Goal: Task Accomplishment & Management: Complete application form

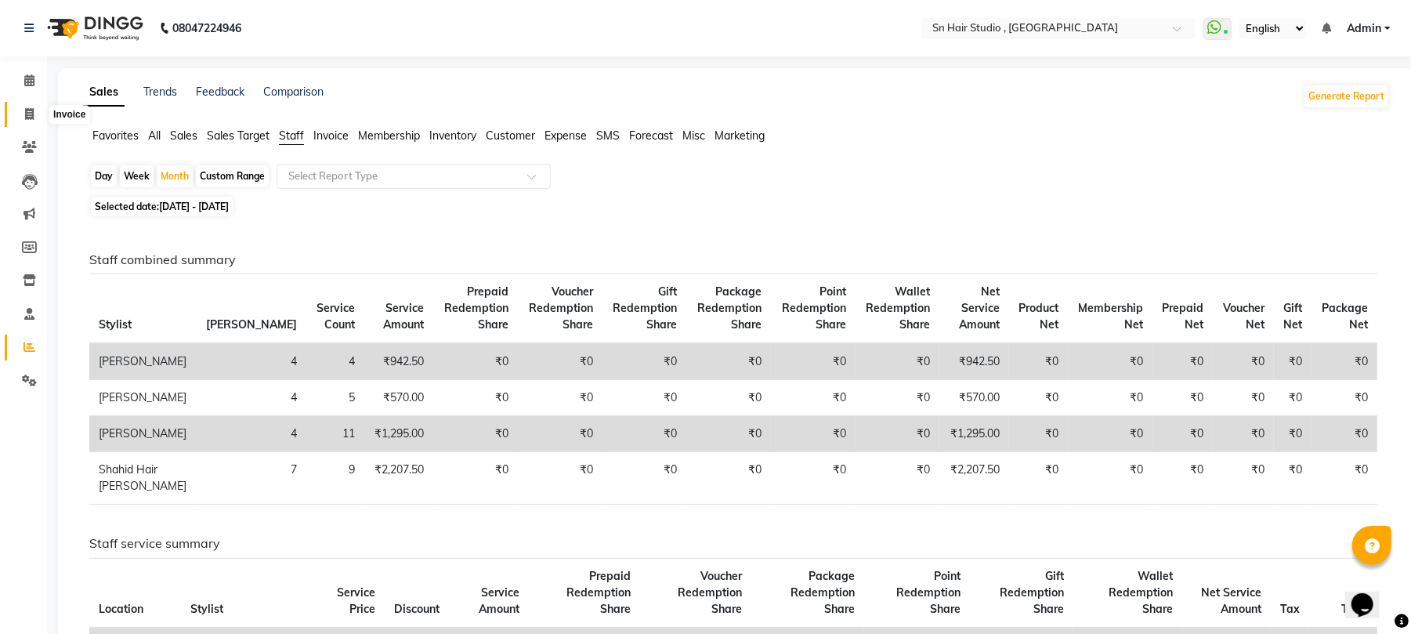
click at [26, 106] on span at bounding box center [29, 115] width 27 height 18
select select "service"
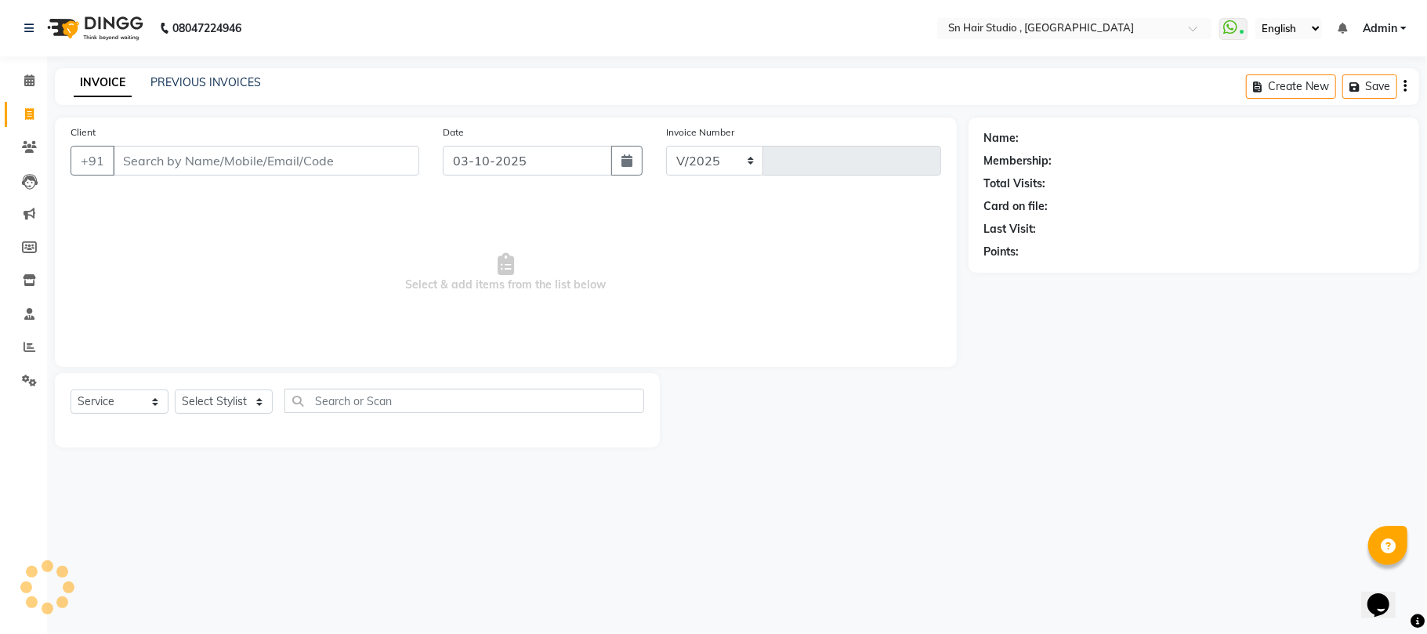
select select "6415"
type input "1789"
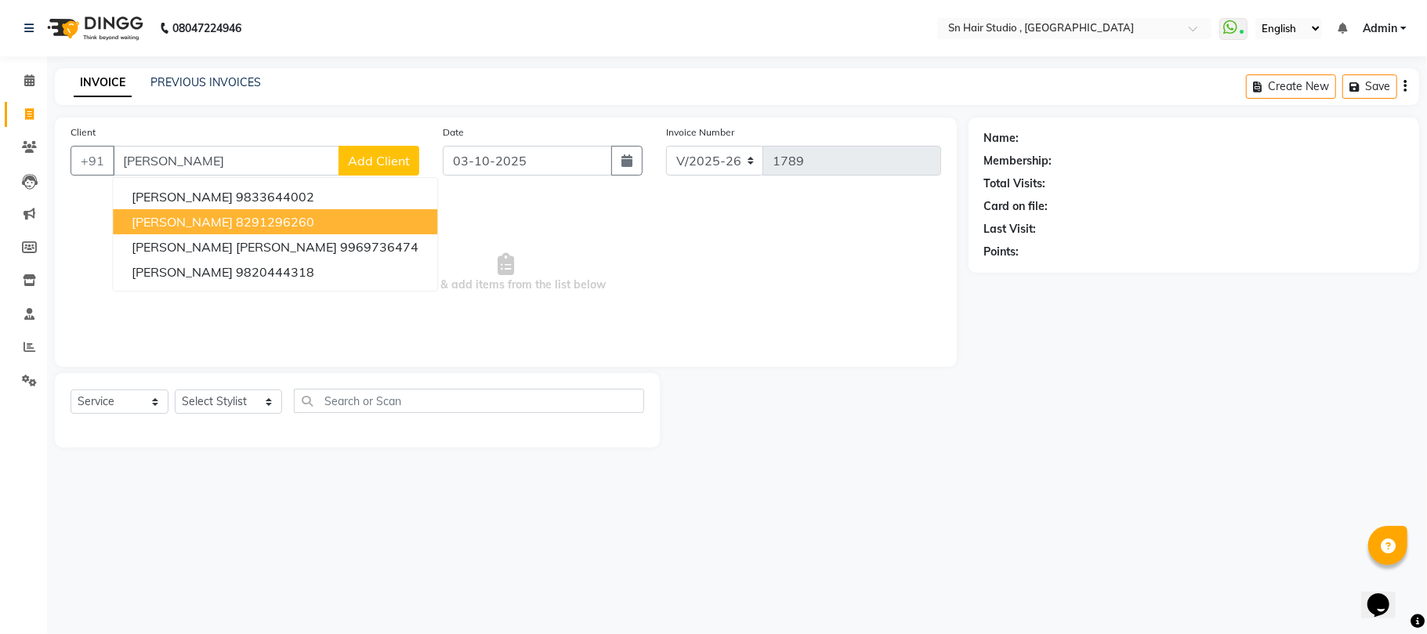
click at [239, 215] on ngb-highlight "8291296260" at bounding box center [275, 222] width 78 height 16
type input "8291296260"
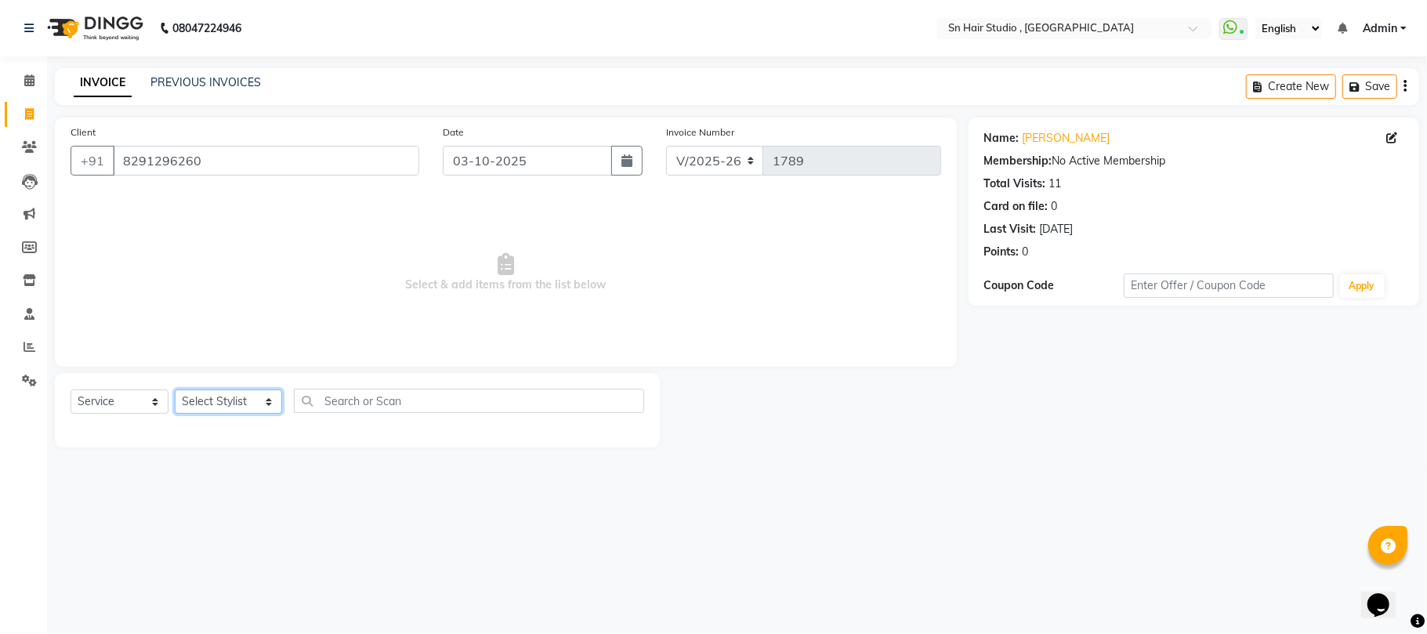
click at [220, 401] on select "Select Stylist [PERSON_NAME] [PERSON_NAME] [PERSON_NAME] hair [PERSON_NAME]" at bounding box center [228, 401] width 107 height 24
select select "58014"
click at [175, 389] on select "Select Stylist [PERSON_NAME] [PERSON_NAME] [PERSON_NAME] hair [PERSON_NAME]" at bounding box center [228, 401] width 107 height 24
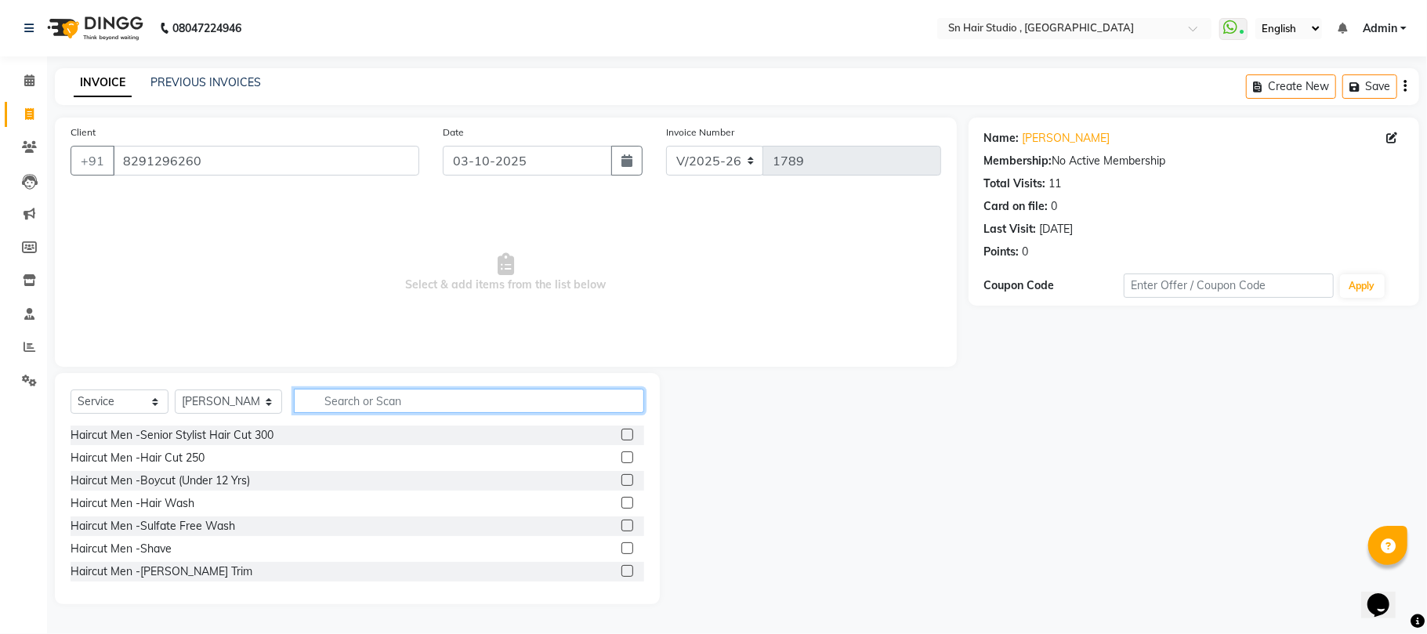
click at [343, 401] on input "text" at bounding box center [469, 401] width 350 height 24
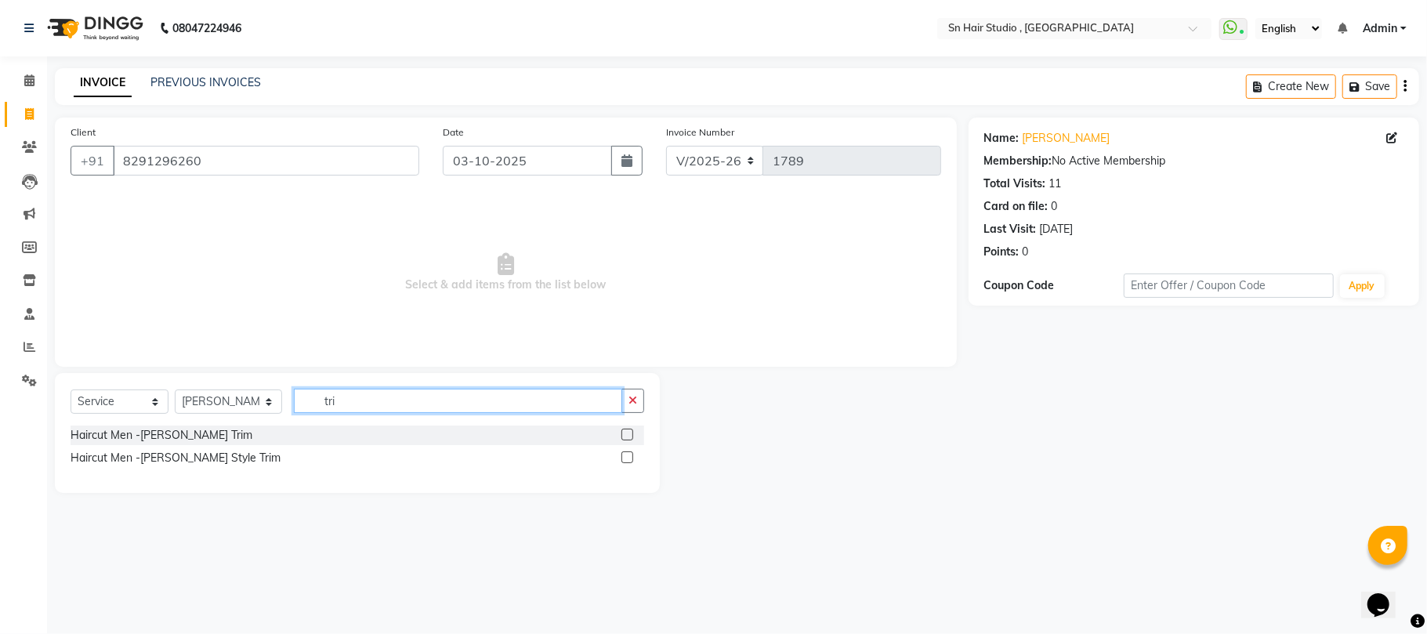
click at [490, 396] on input "tri" at bounding box center [458, 401] width 328 height 24
type input "t"
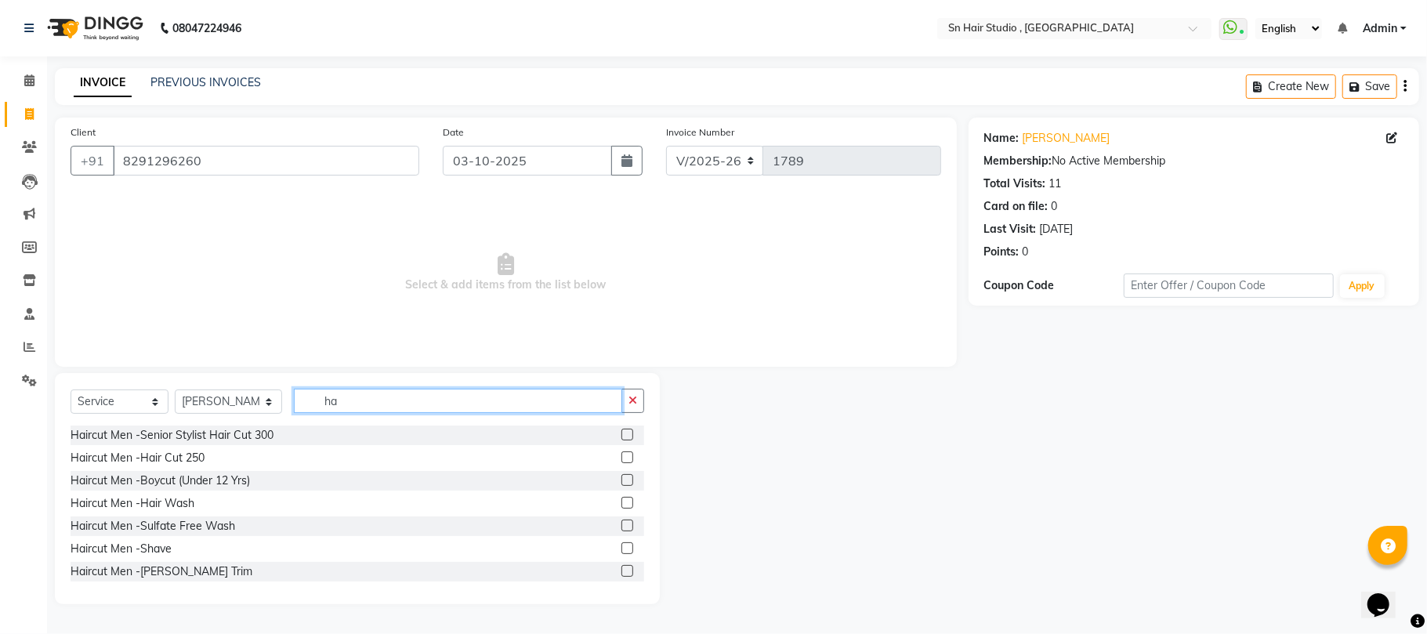
type input "h"
type input "hair wash"
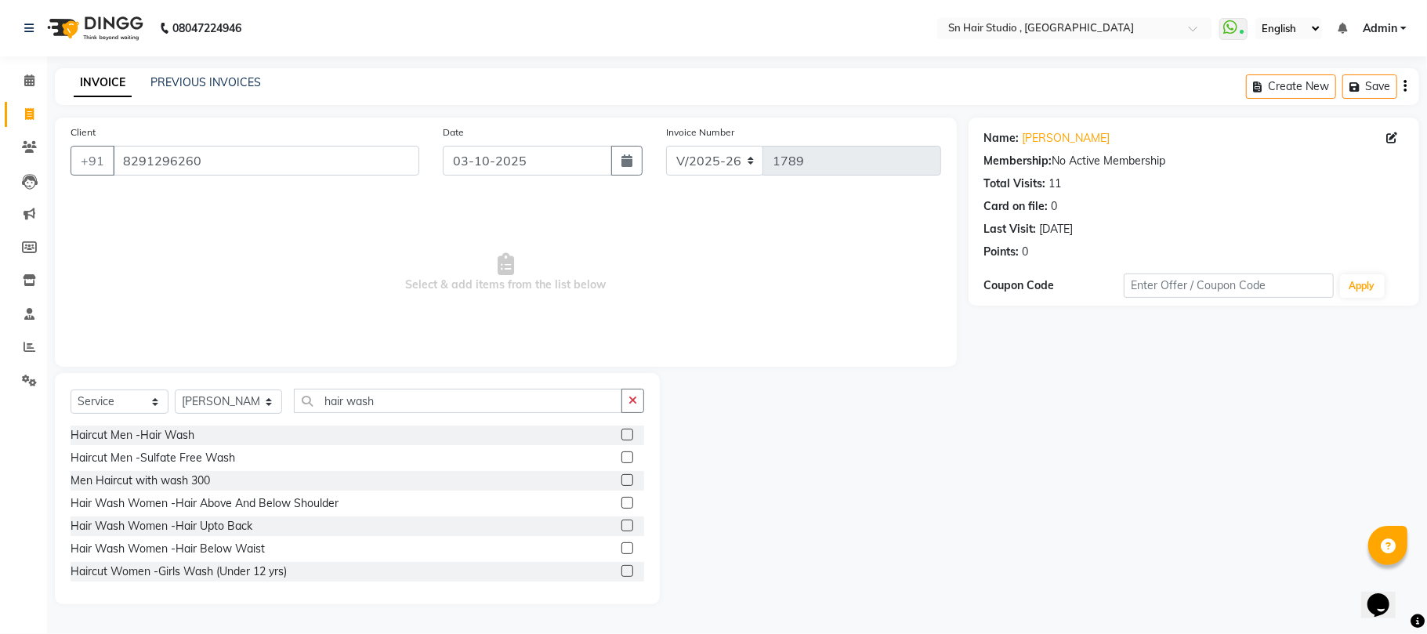
click at [621, 548] on label at bounding box center [627, 548] width 12 height 12
click at [621, 548] on input "checkbox" at bounding box center [626, 549] width 10 height 10
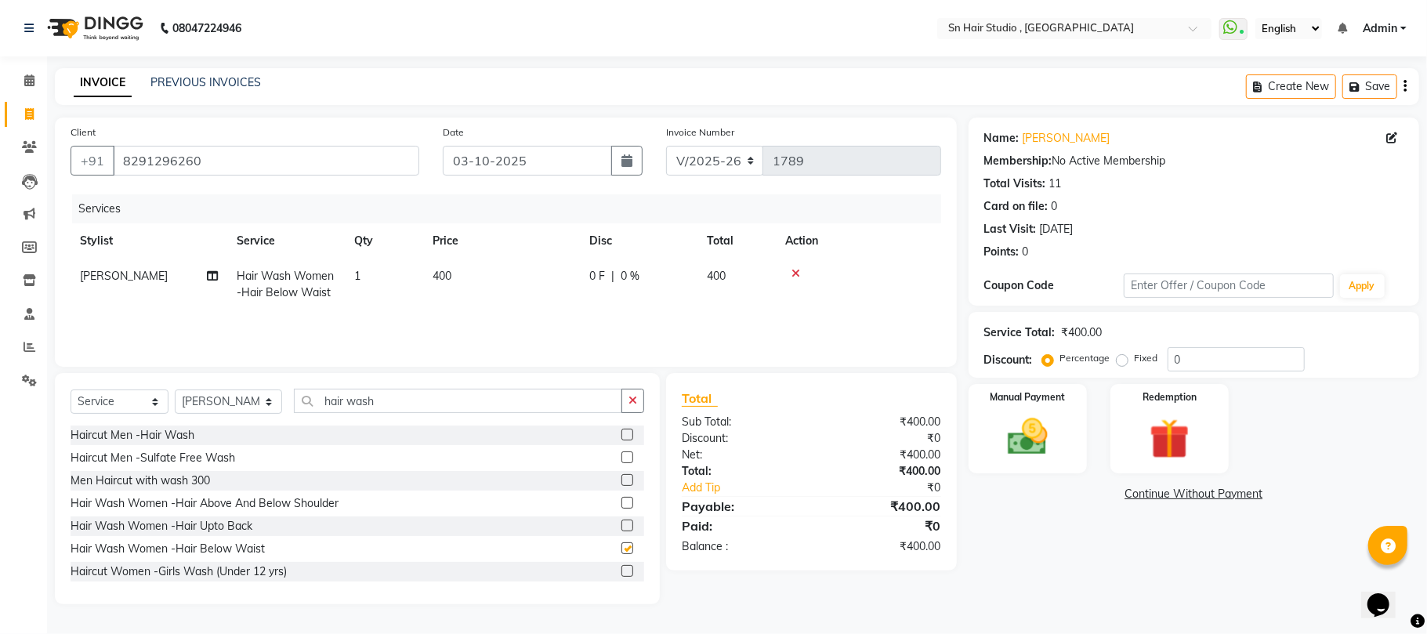
checkbox input "false"
click at [621, 572] on label at bounding box center [627, 571] width 12 height 12
click at [621, 572] on input "checkbox" at bounding box center [626, 571] width 10 height 10
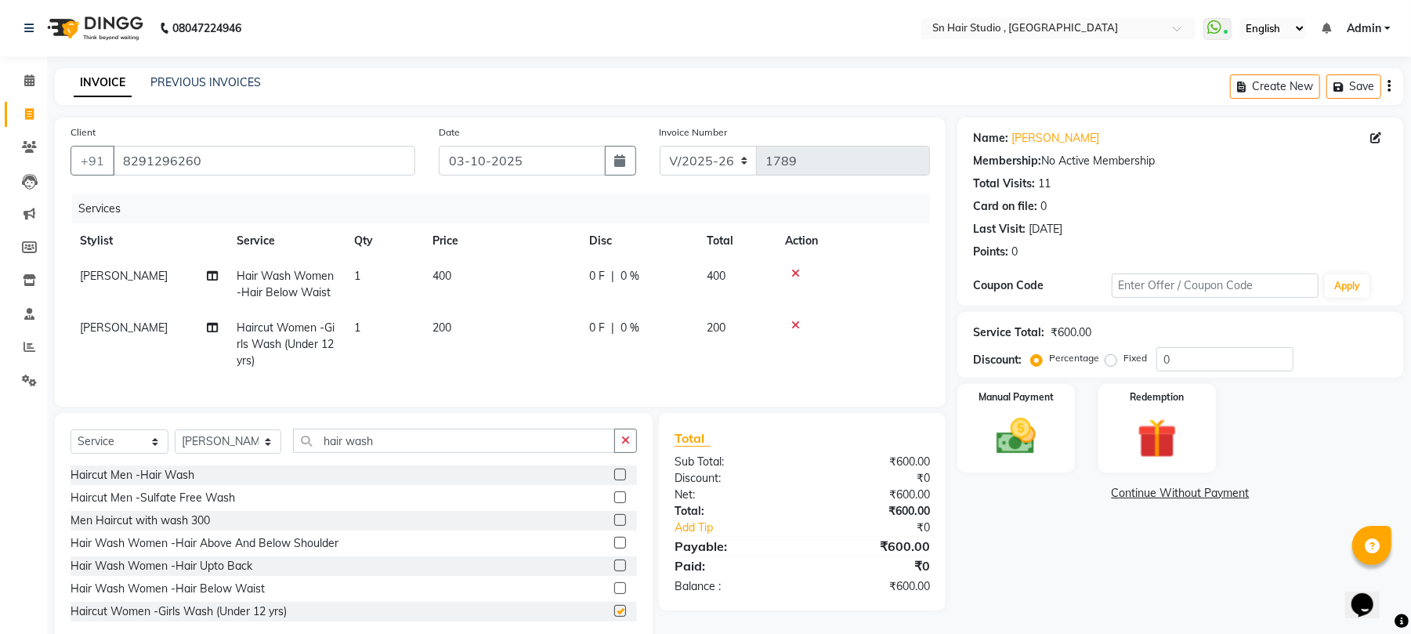
checkbox input "false"
click at [327, 334] on td "Haircut Women -Girls Wash (Under 12 yrs)" at bounding box center [286, 344] width 118 height 68
select select "58014"
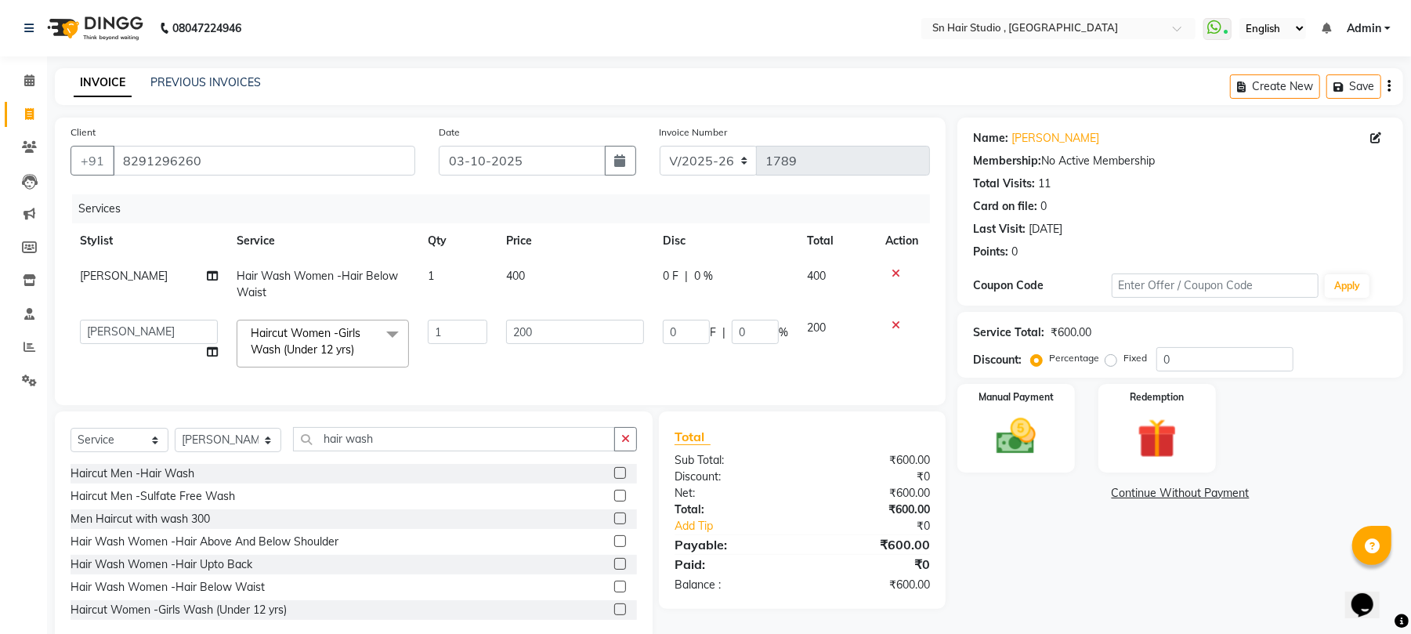
click at [356, 348] on span "Haircut Women -Girls Wash (Under 12 yrs)" at bounding box center [306, 341] width 110 height 31
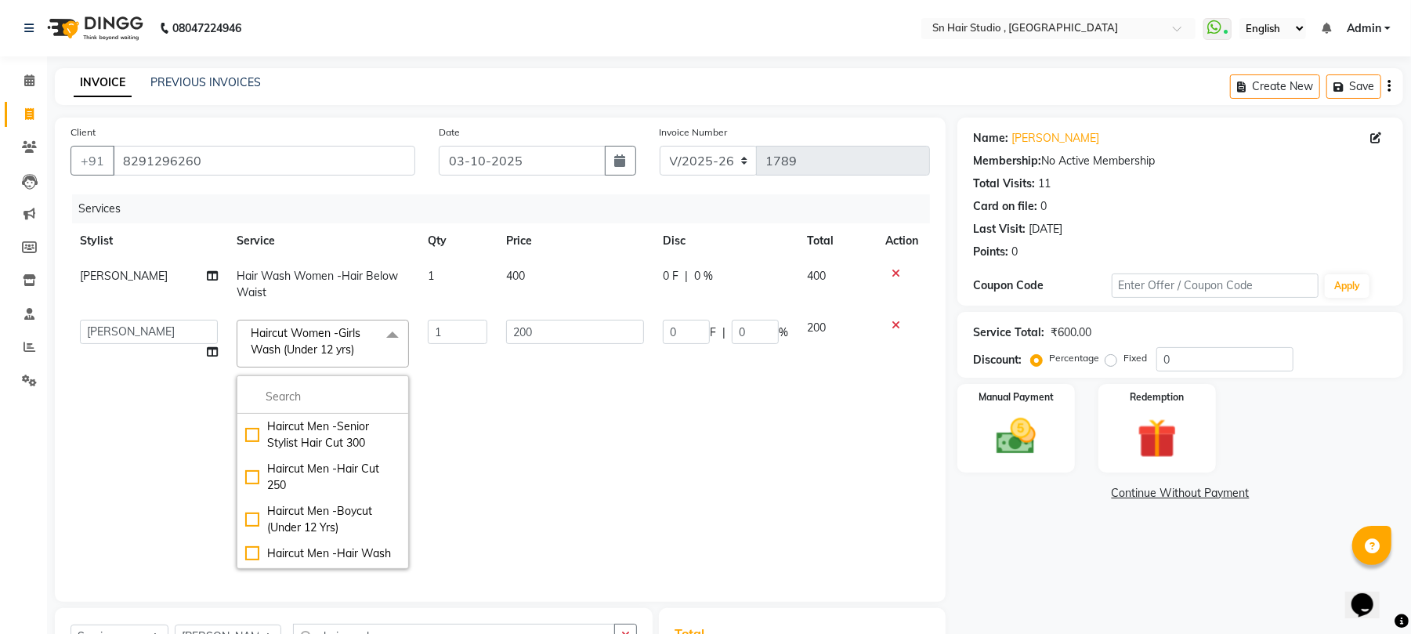
click at [358, 343] on link "x" at bounding box center [357, 349] width 7 height 14
type input "0"
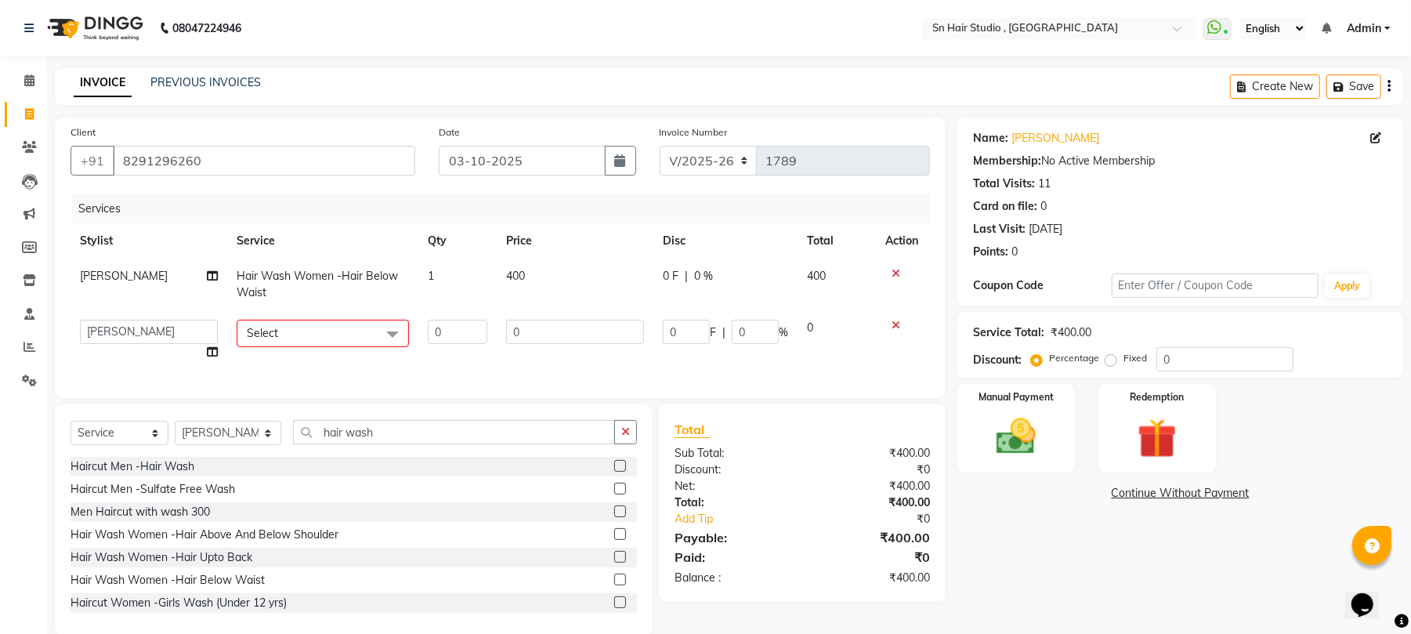
click at [365, 333] on span "Select" at bounding box center [323, 333] width 172 height 27
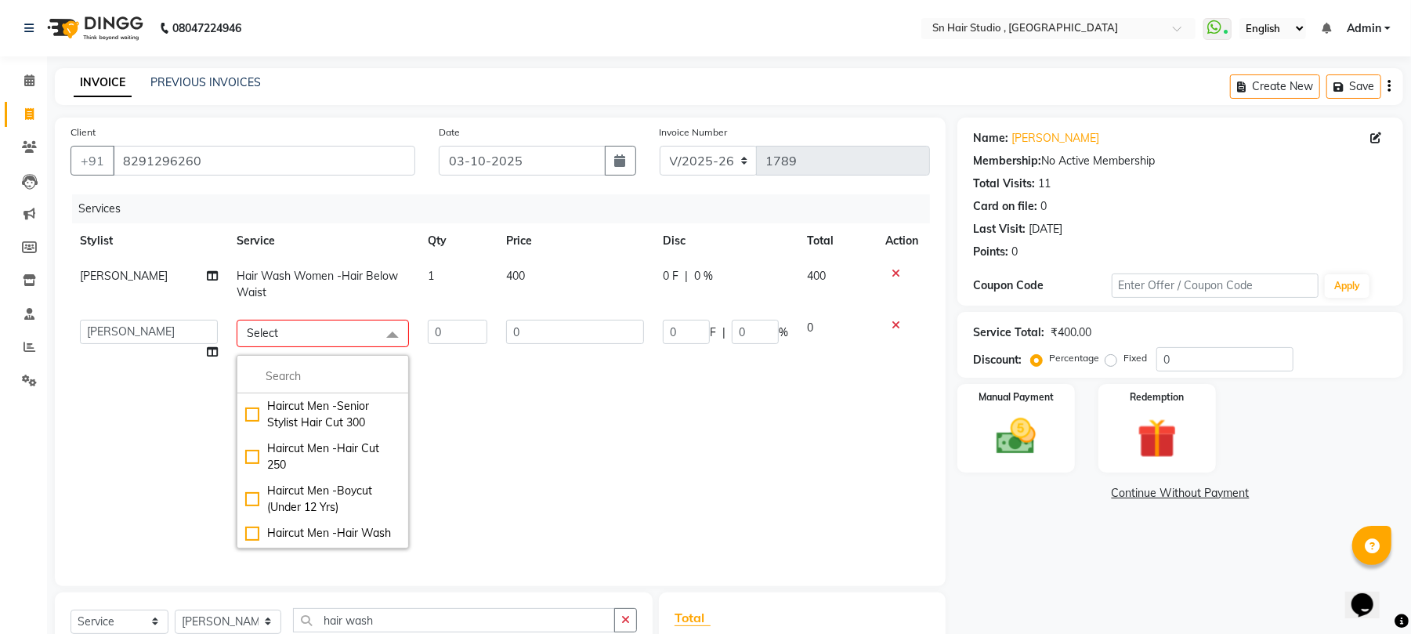
click at [360, 331] on span "Select" at bounding box center [323, 333] width 172 height 27
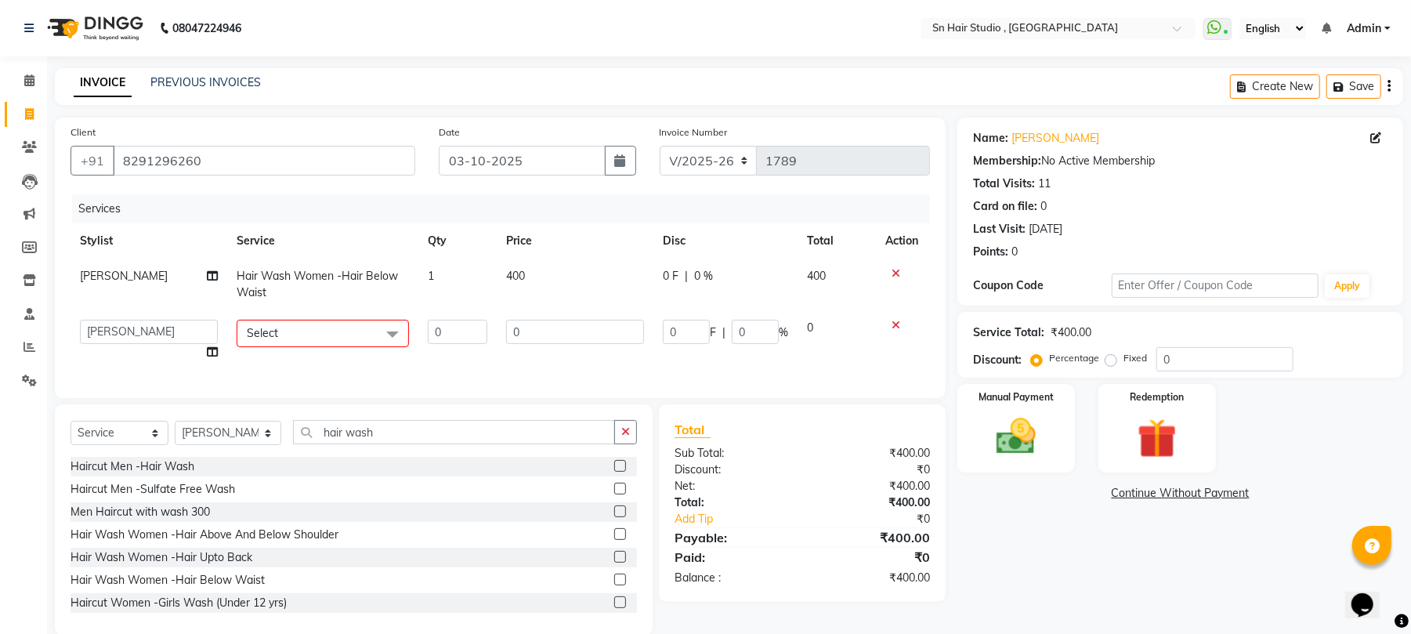
click at [360, 331] on span "Select" at bounding box center [323, 333] width 172 height 27
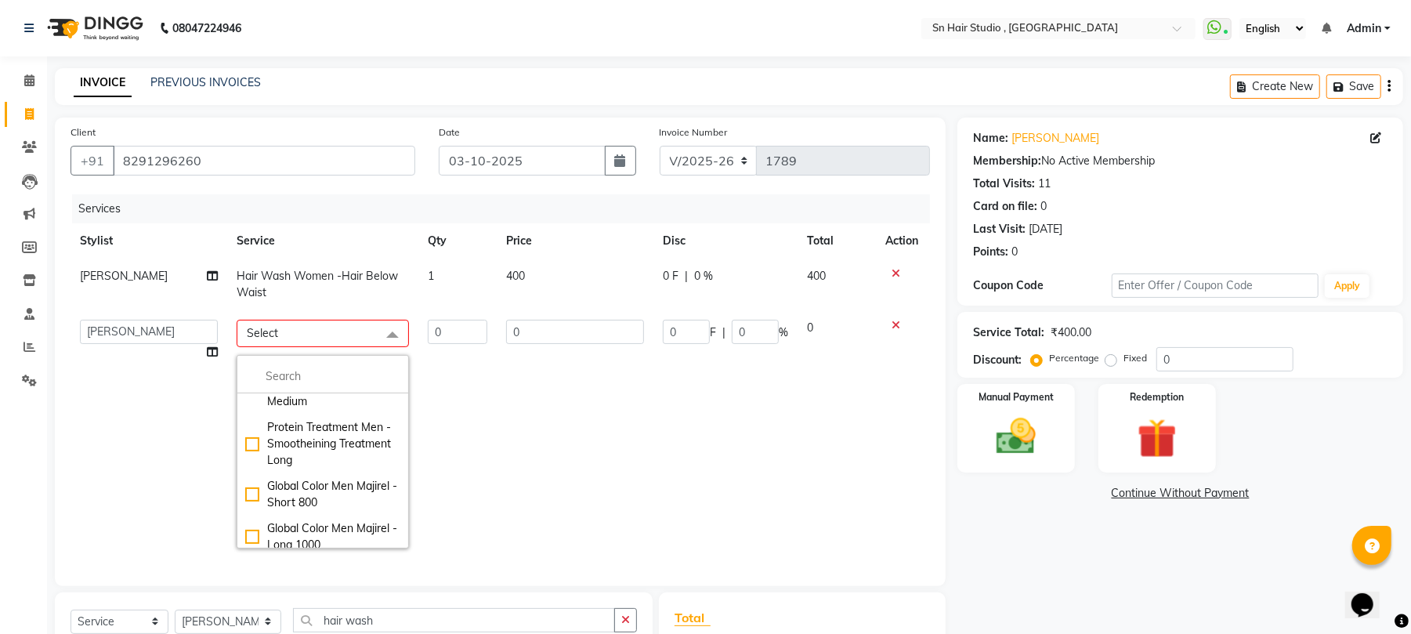
scroll to position [932, 0]
click at [483, 467] on td "0" at bounding box center [457, 434] width 78 height 248
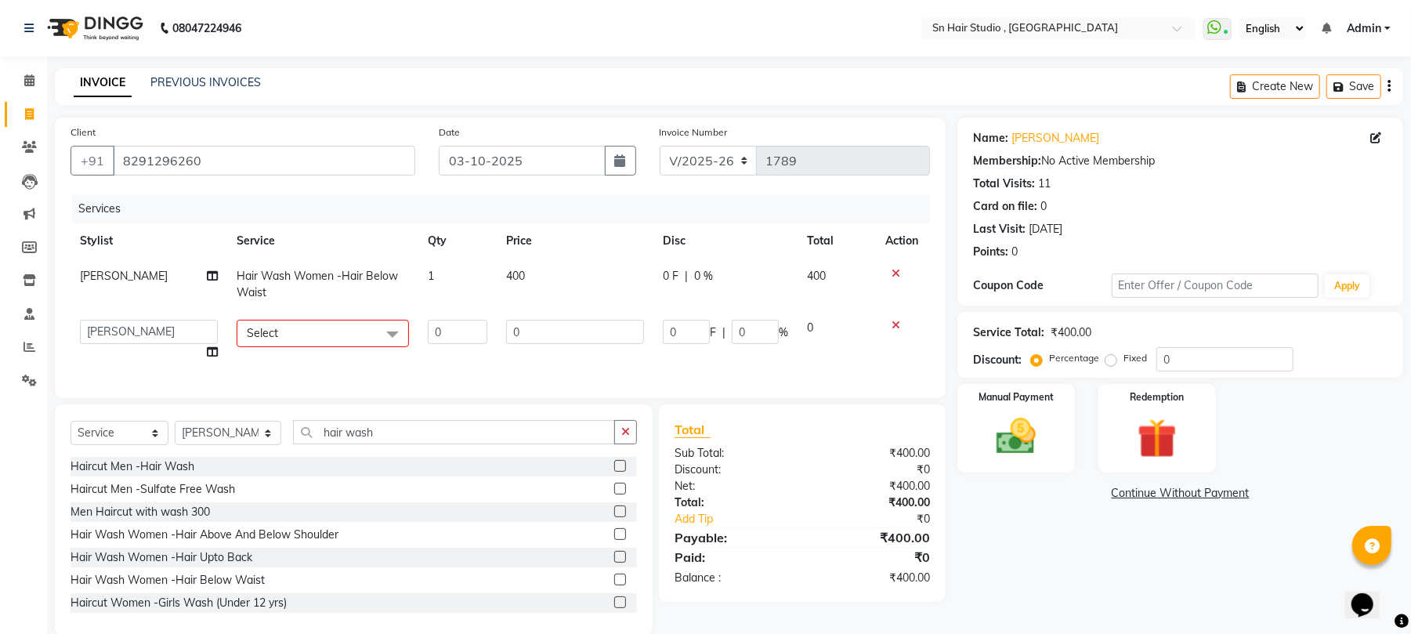
click at [614, 608] on label at bounding box center [620, 602] width 12 height 12
click at [614, 608] on input "checkbox" at bounding box center [619, 603] width 10 height 10
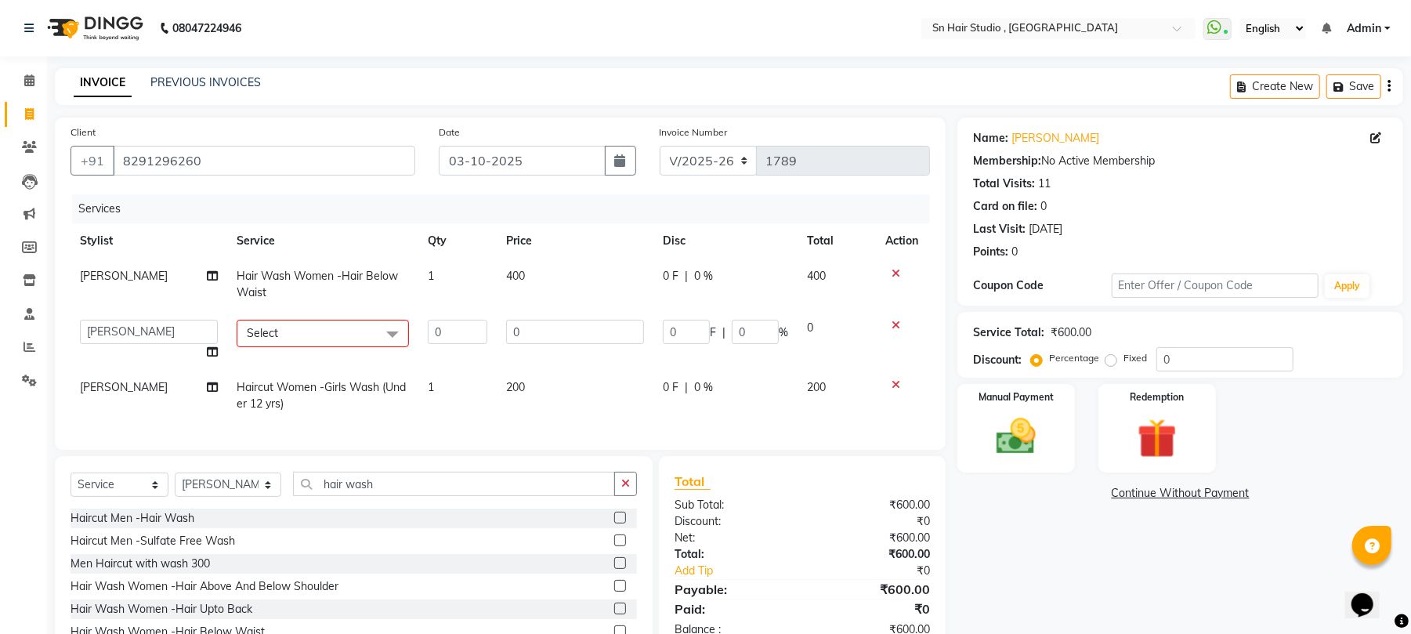
checkbox input "false"
click at [896, 324] on icon at bounding box center [896, 325] width 9 height 11
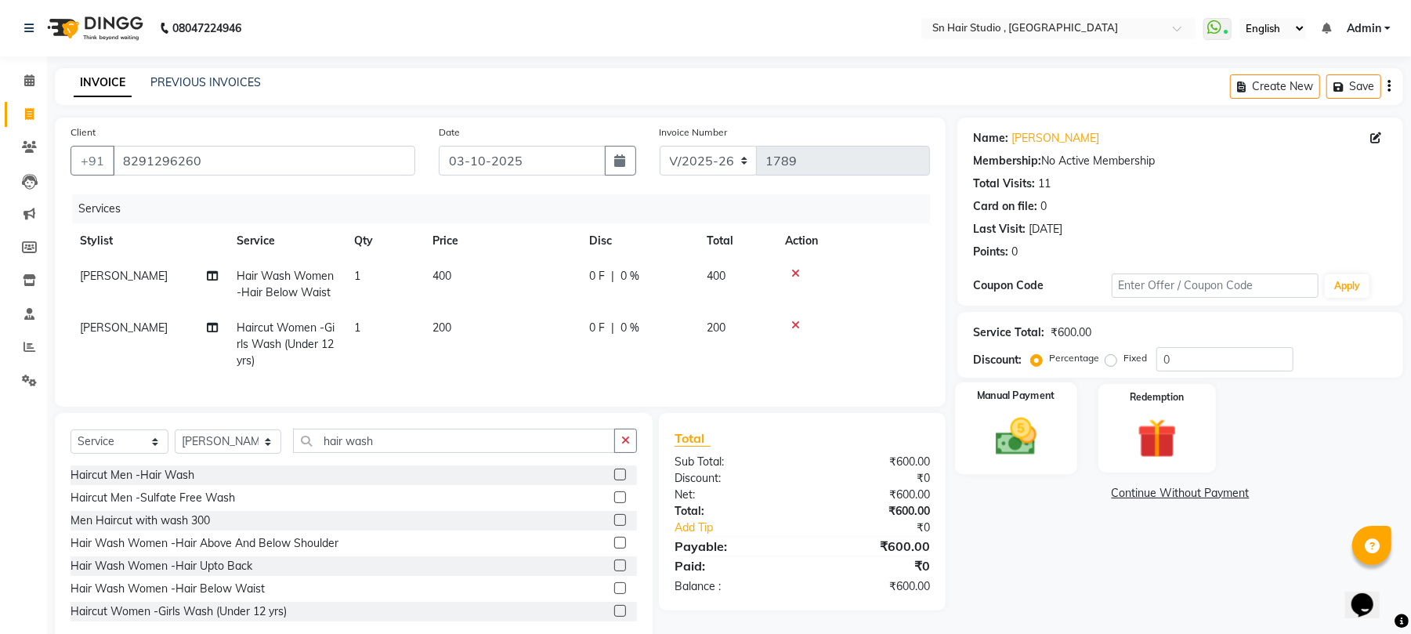
click at [1013, 417] on img at bounding box center [1016, 437] width 67 height 48
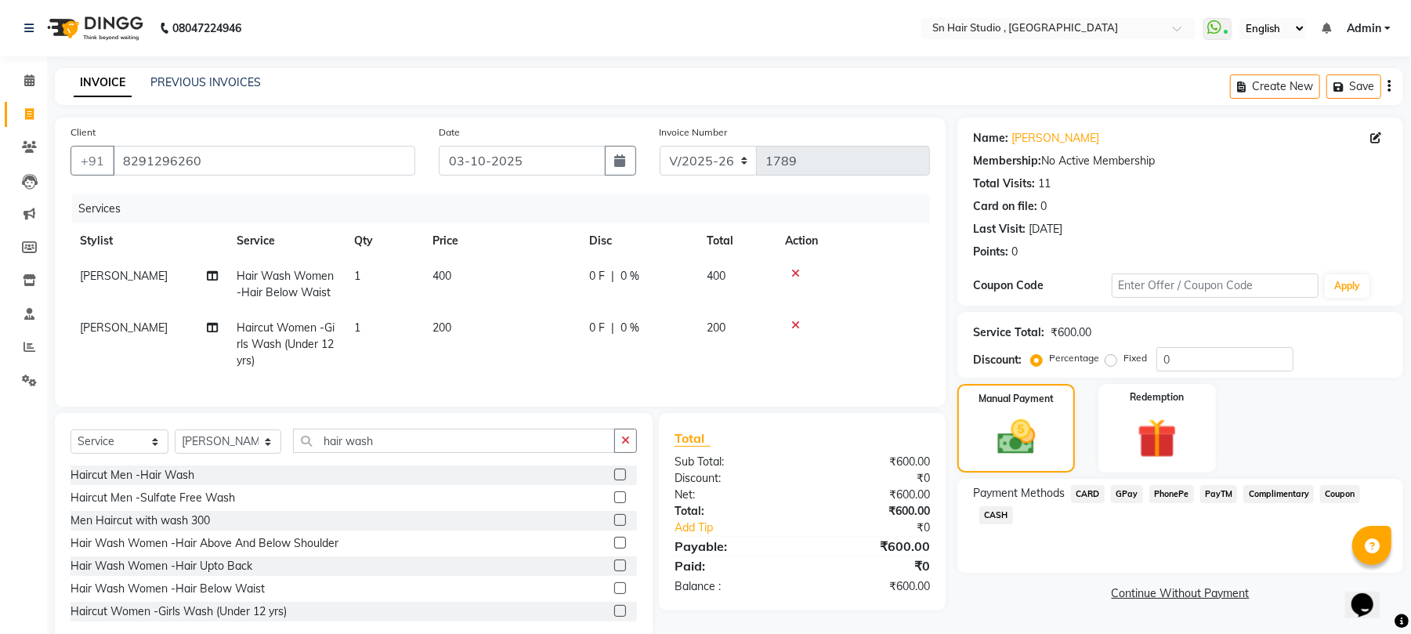
click at [992, 512] on span "CASH" at bounding box center [996, 515] width 34 height 18
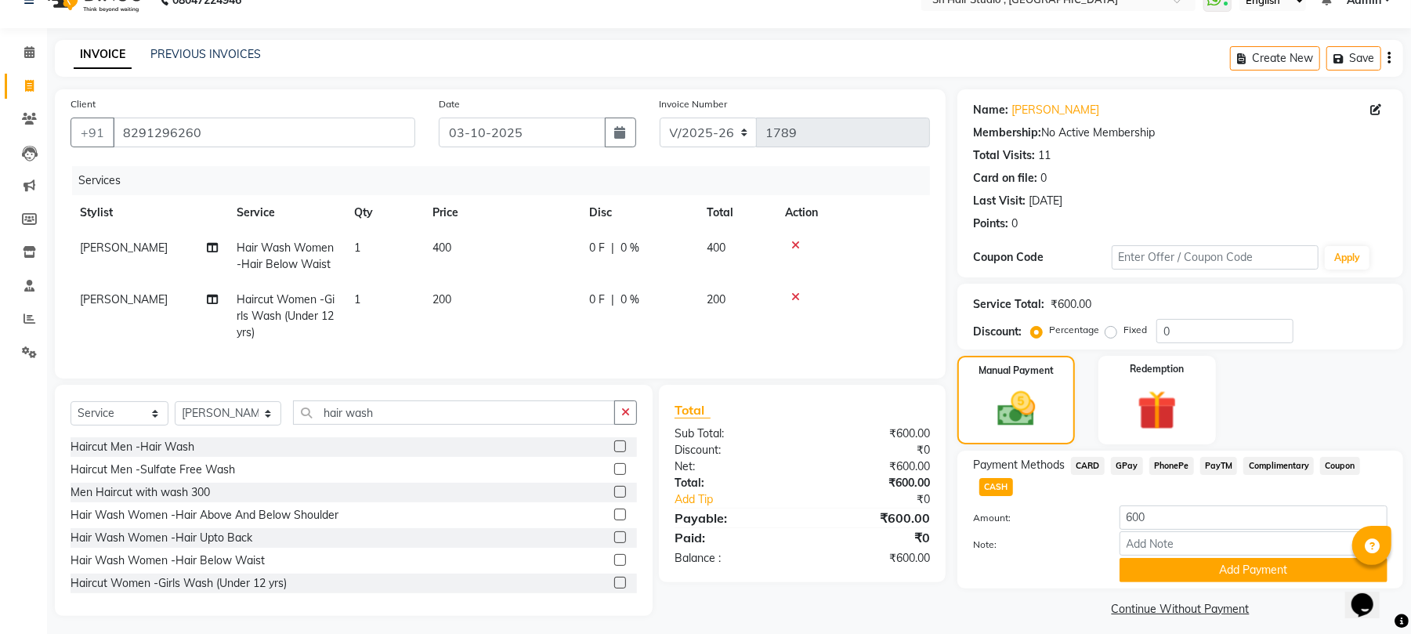
scroll to position [47, 0]
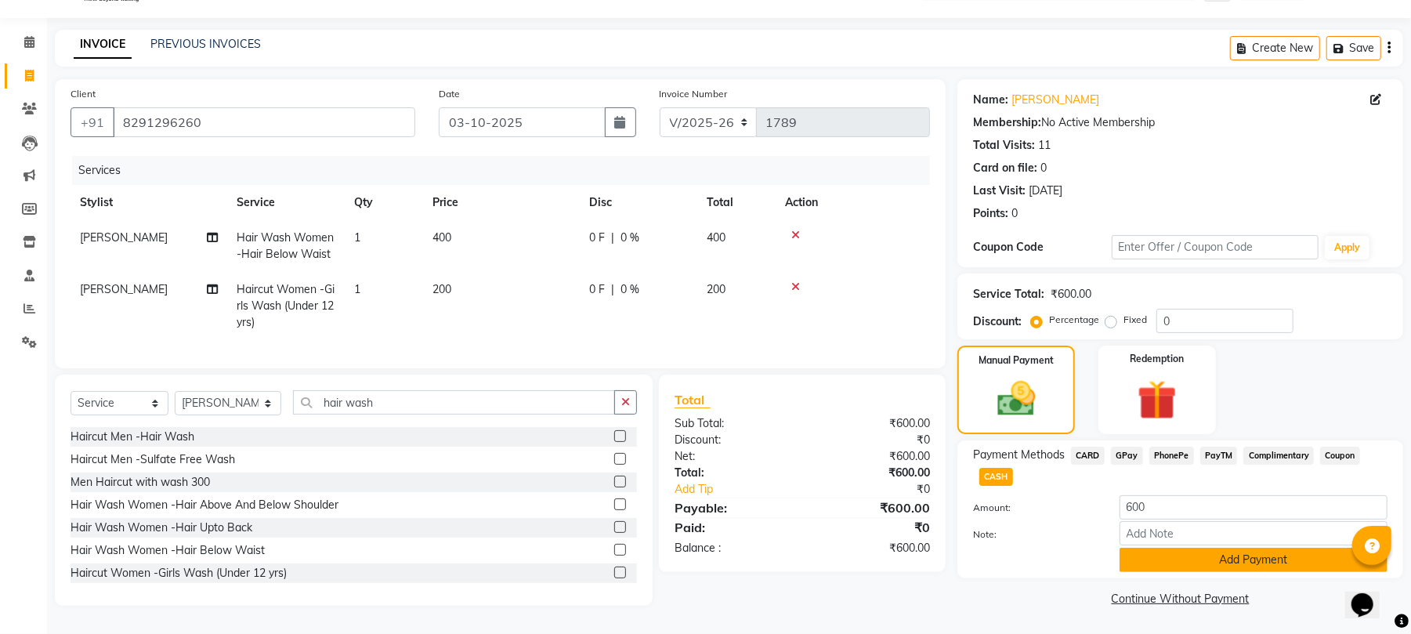
click at [1252, 548] on button "Add Payment" at bounding box center [1254, 560] width 268 height 24
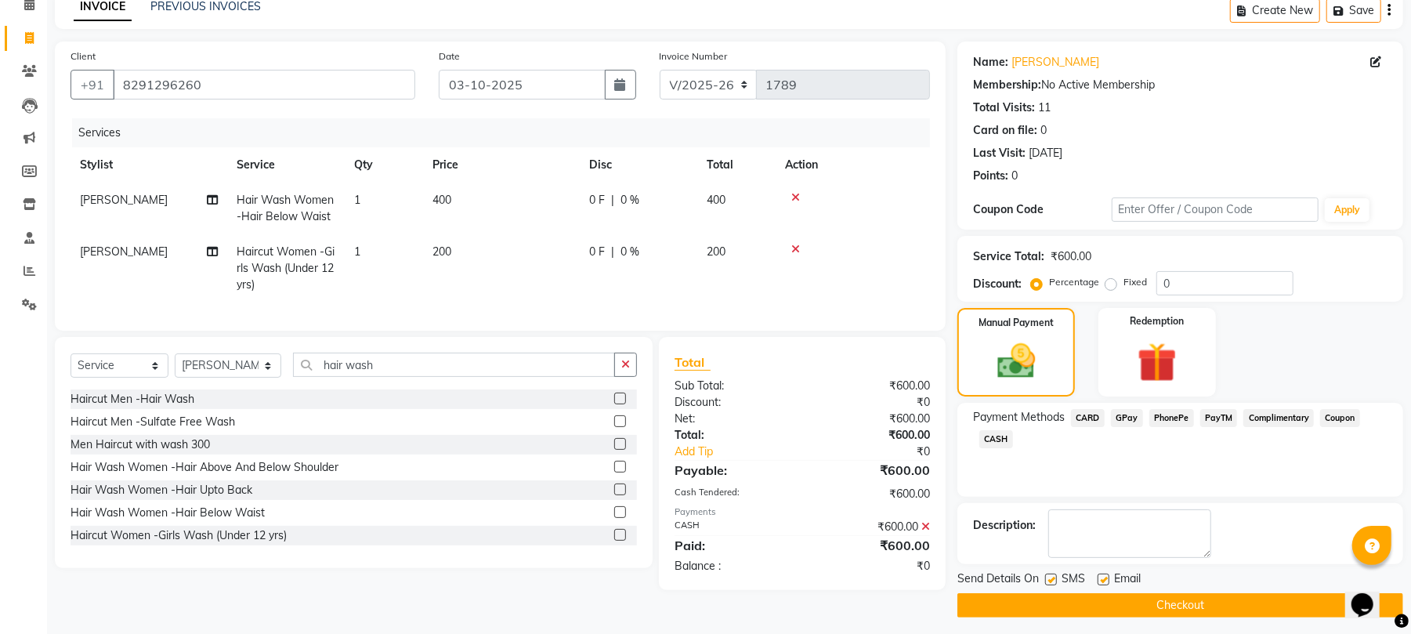
scroll to position [85, 0]
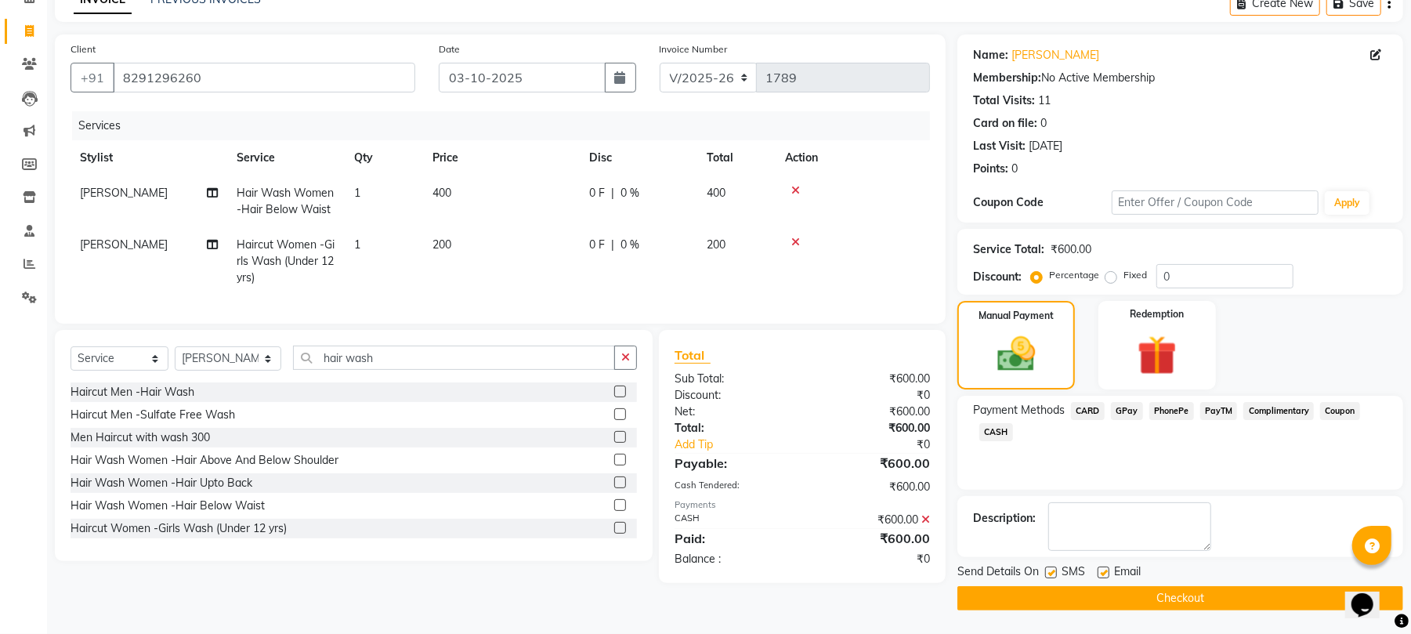
click at [1242, 589] on button "Checkout" at bounding box center [1180, 598] width 446 height 24
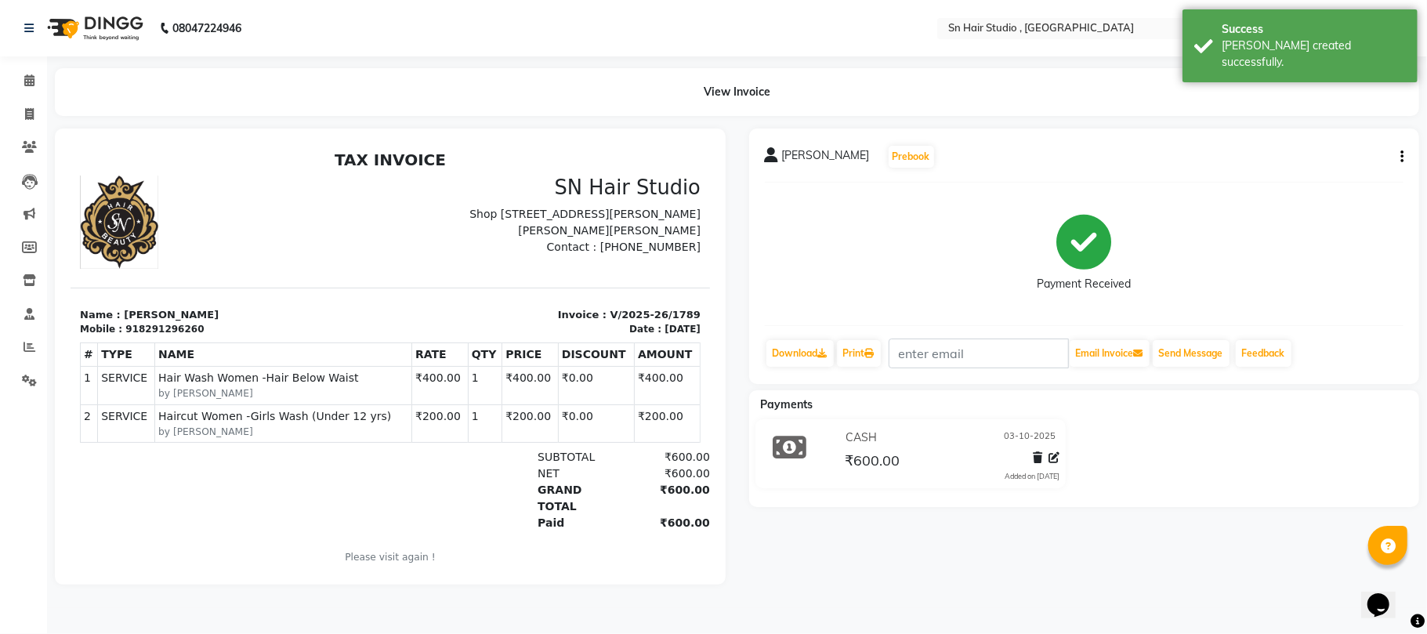
click at [1241, 585] on div "[PERSON_NAME] Prebook Payment Received Download Print Email Invoice Send Messag…" at bounding box center [1084, 357] width 694 height 456
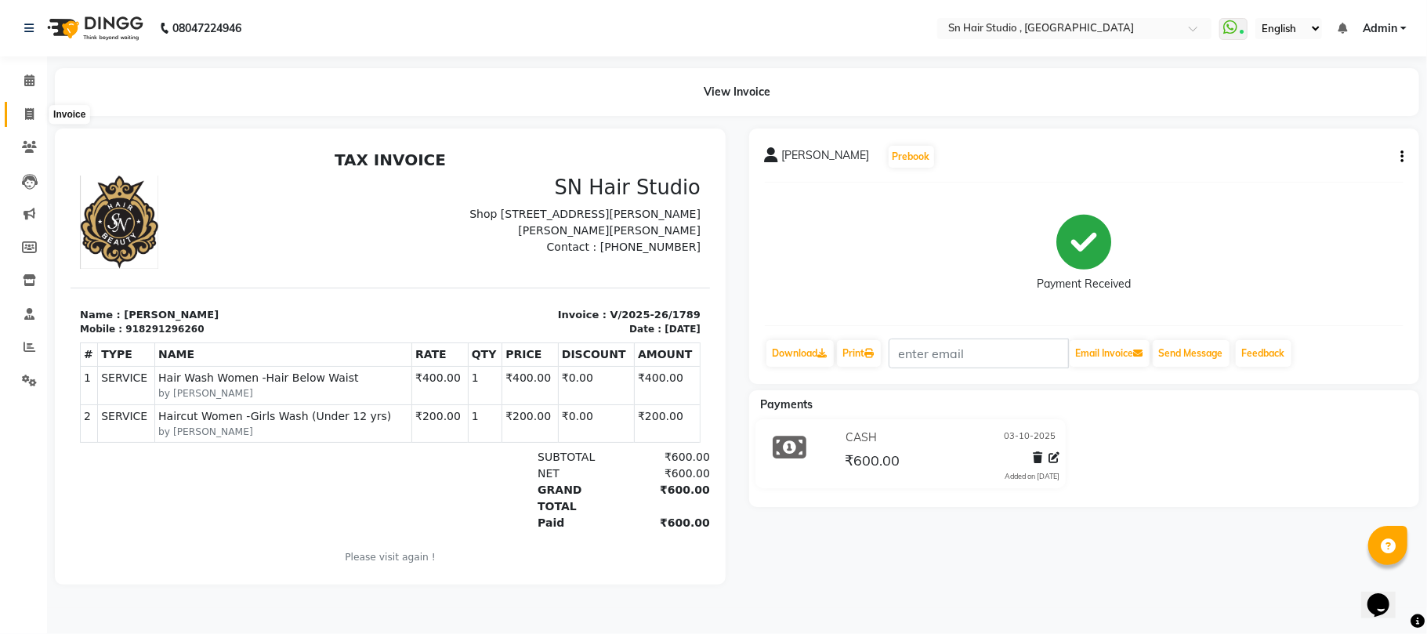
click at [27, 113] on icon at bounding box center [29, 114] width 9 height 12
select select "service"
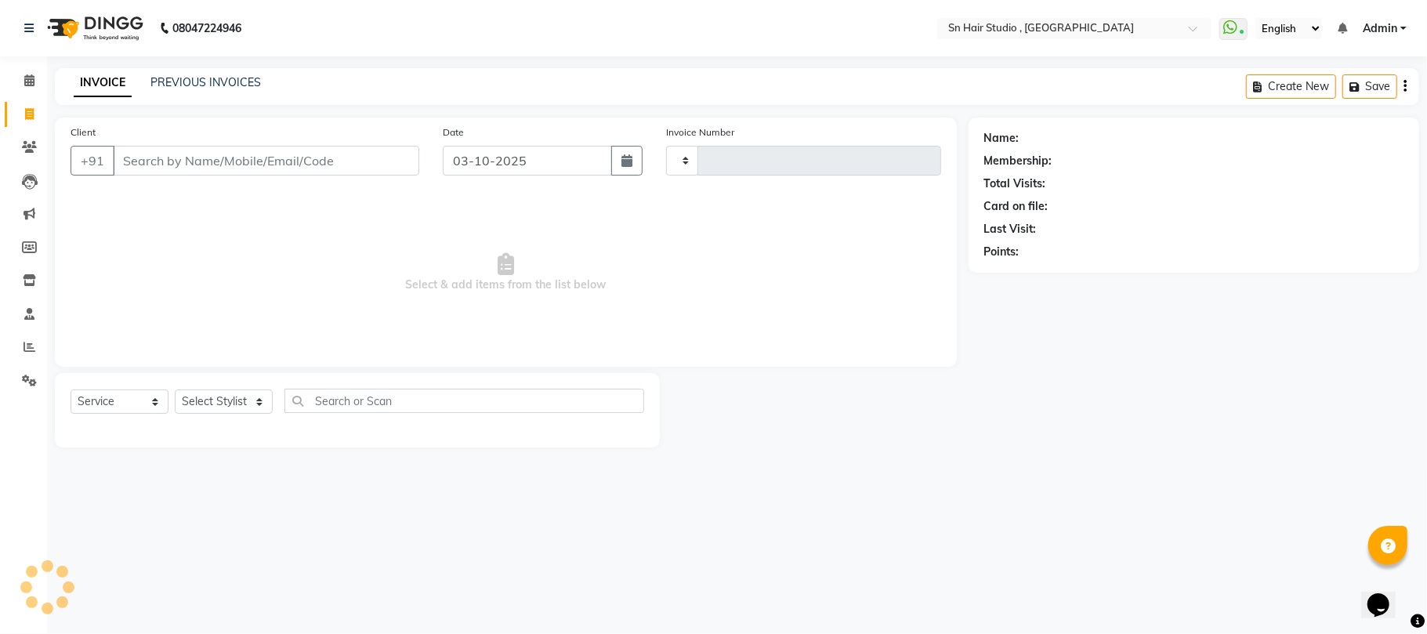
type input "1790"
select select "6415"
click at [268, 161] on input "Client" at bounding box center [266, 161] width 306 height 30
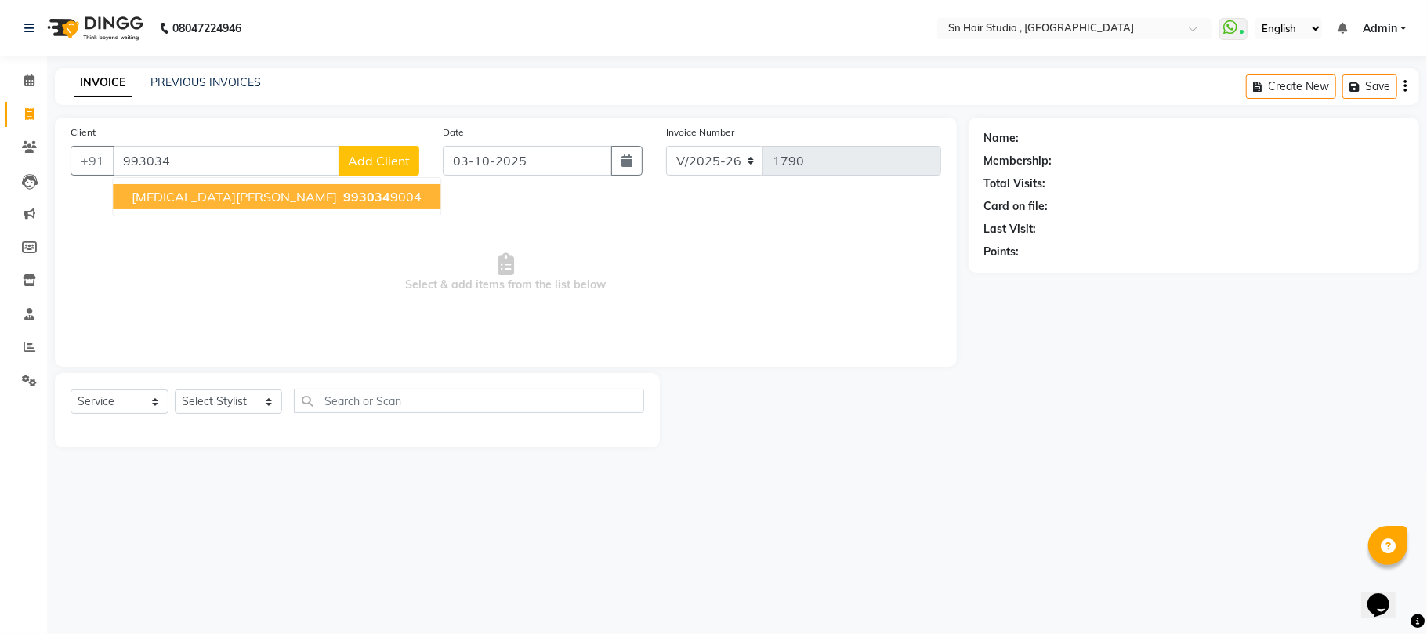
click at [340, 196] on ngb-highlight "993034 9004" at bounding box center [380, 197] width 81 height 16
type input "9930349004"
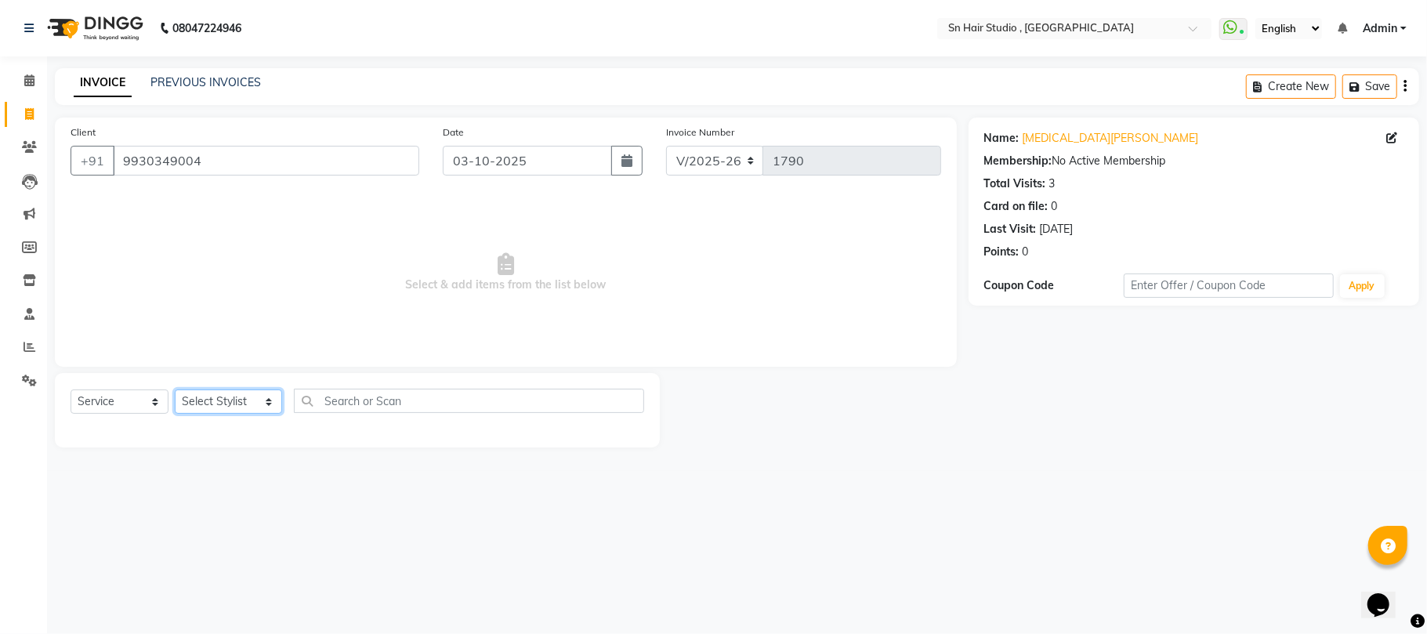
click at [232, 400] on select "Select Stylist [PERSON_NAME] [PERSON_NAME] [PERSON_NAME] hair [PERSON_NAME]" at bounding box center [228, 401] width 107 height 24
select select "52394"
click at [175, 389] on select "Select Stylist [PERSON_NAME] [PERSON_NAME] [PERSON_NAME] hair [PERSON_NAME]" at bounding box center [228, 401] width 107 height 24
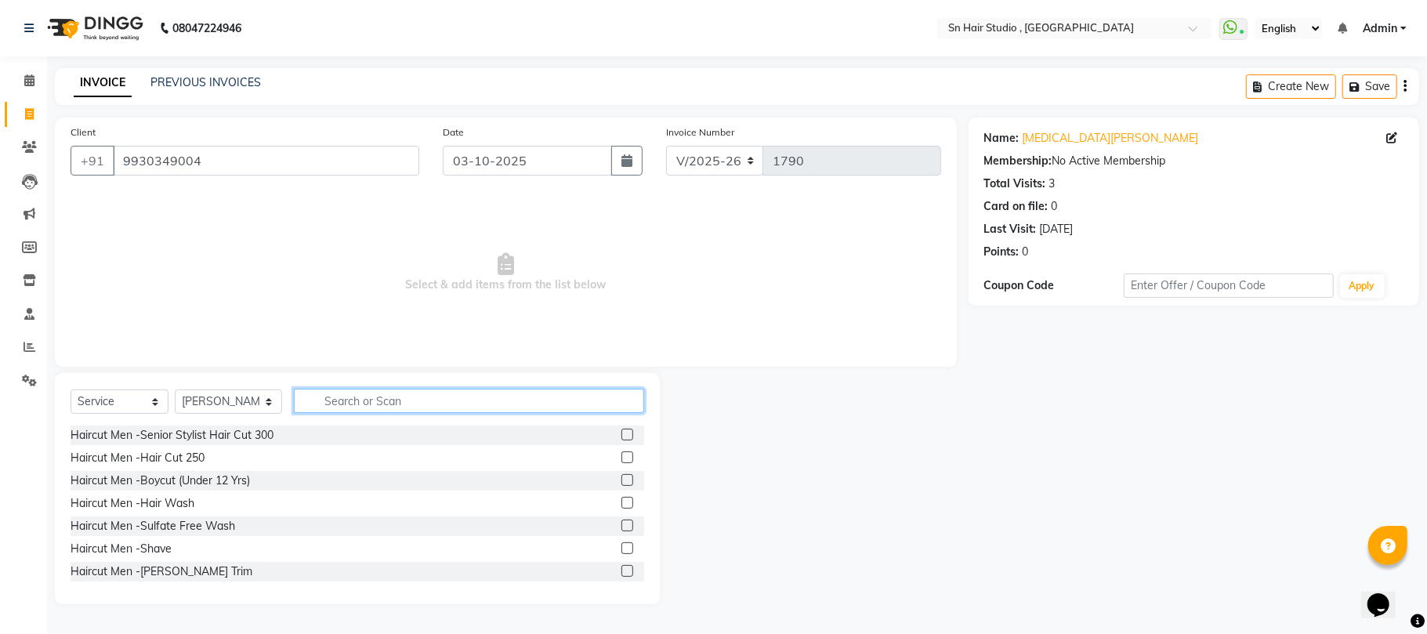
click at [458, 399] on input "text" at bounding box center [469, 401] width 350 height 24
type input "w"
type input "b"
type input "w"
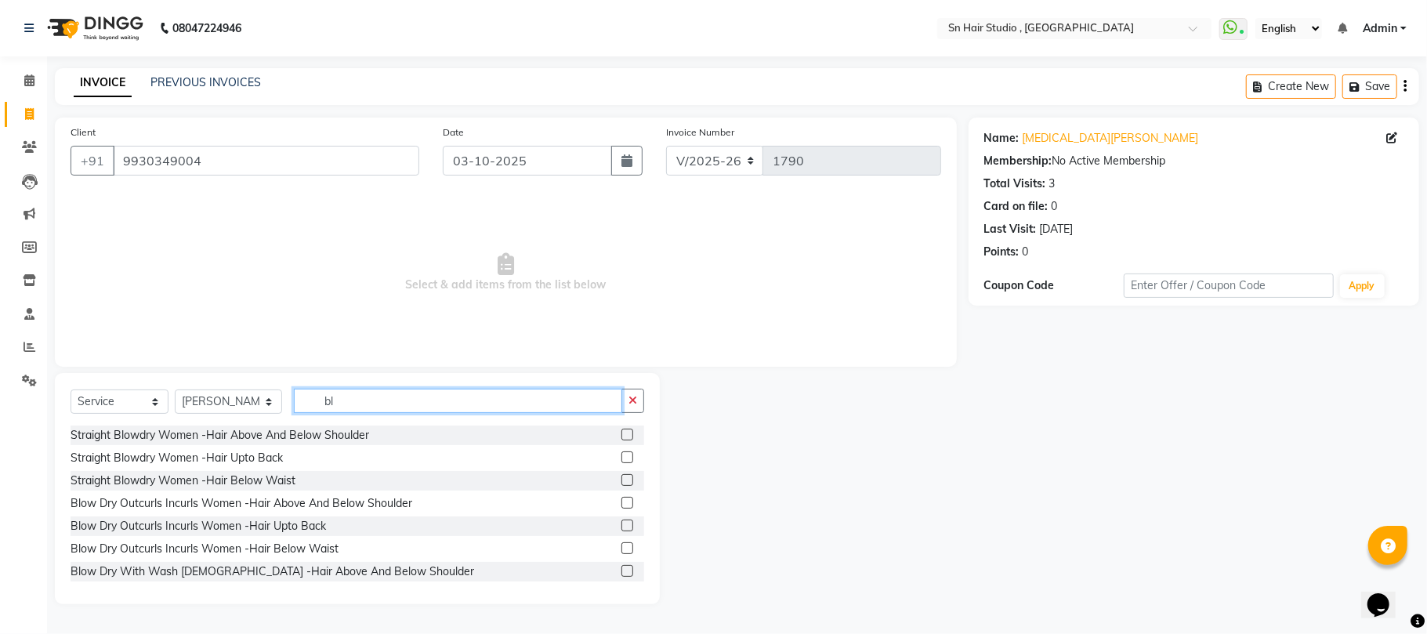
type input "b"
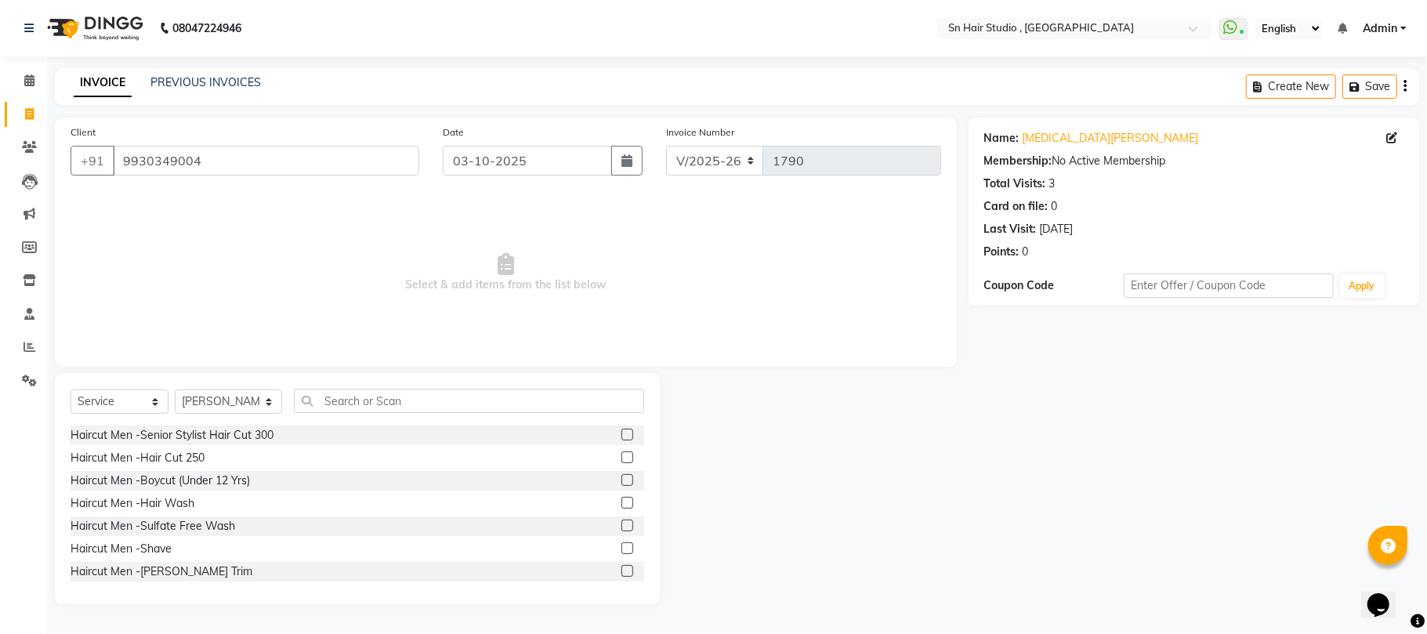
click at [501, 414] on div "Select Service Product Membership Package Voucher Prepaid Gift Card Select Styl…" at bounding box center [358, 407] width 574 height 37
click at [505, 415] on div "Select Service Product Membership Package Voucher Prepaid Gift Card Select Styl…" at bounding box center [358, 407] width 574 height 37
click at [527, 396] on input "text" at bounding box center [469, 401] width 350 height 24
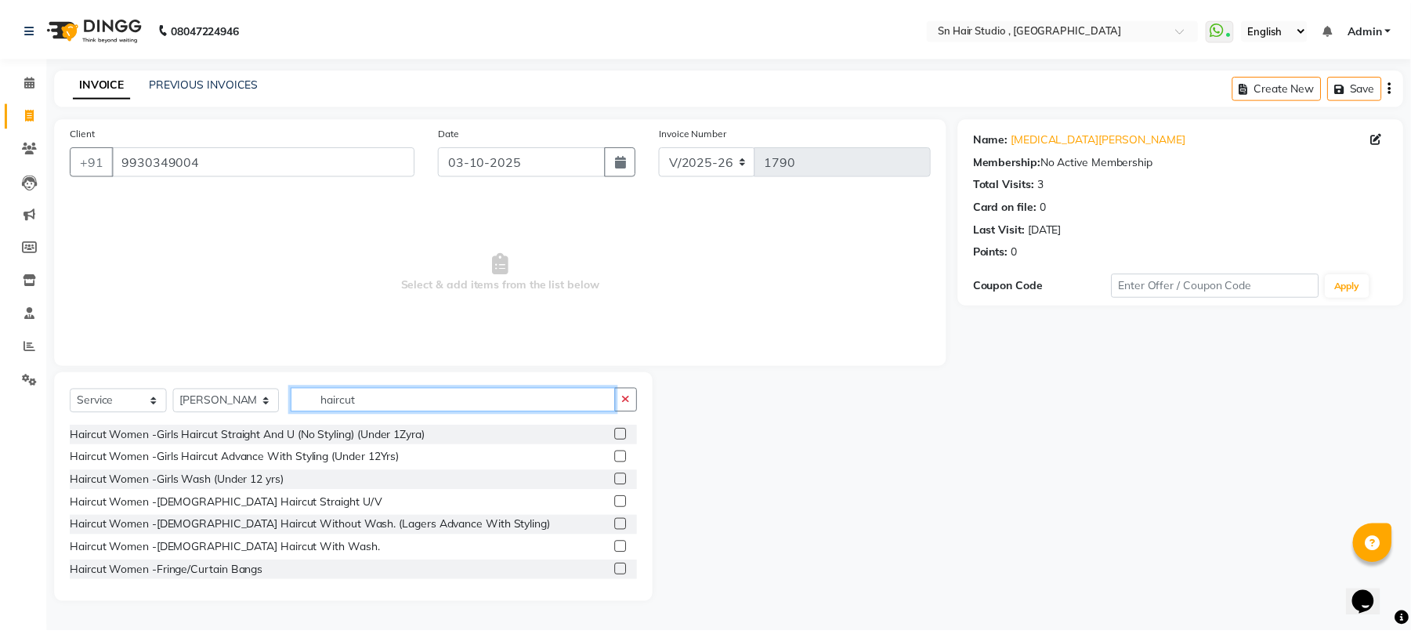
scroll to position [230, 0]
type input "haircut"
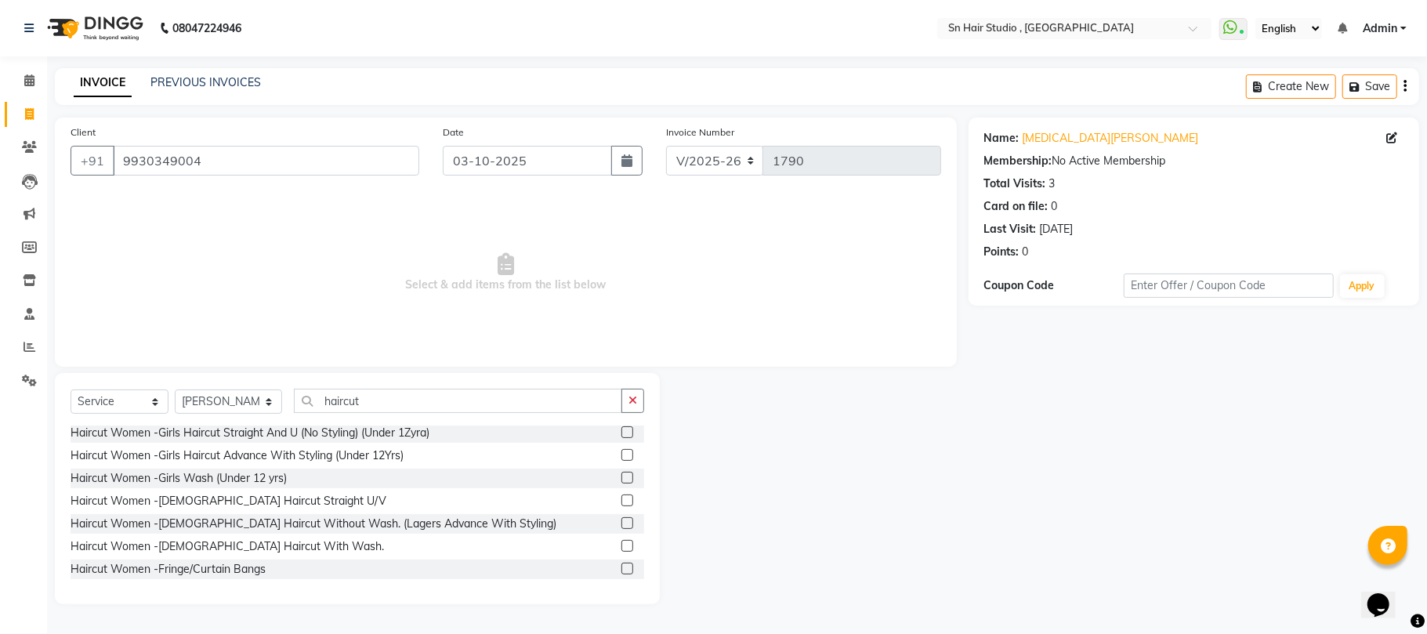
click at [621, 522] on label at bounding box center [627, 523] width 12 height 12
click at [621, 522] on input "checkbox" at bounding box center [626, 524] width 10 height 10
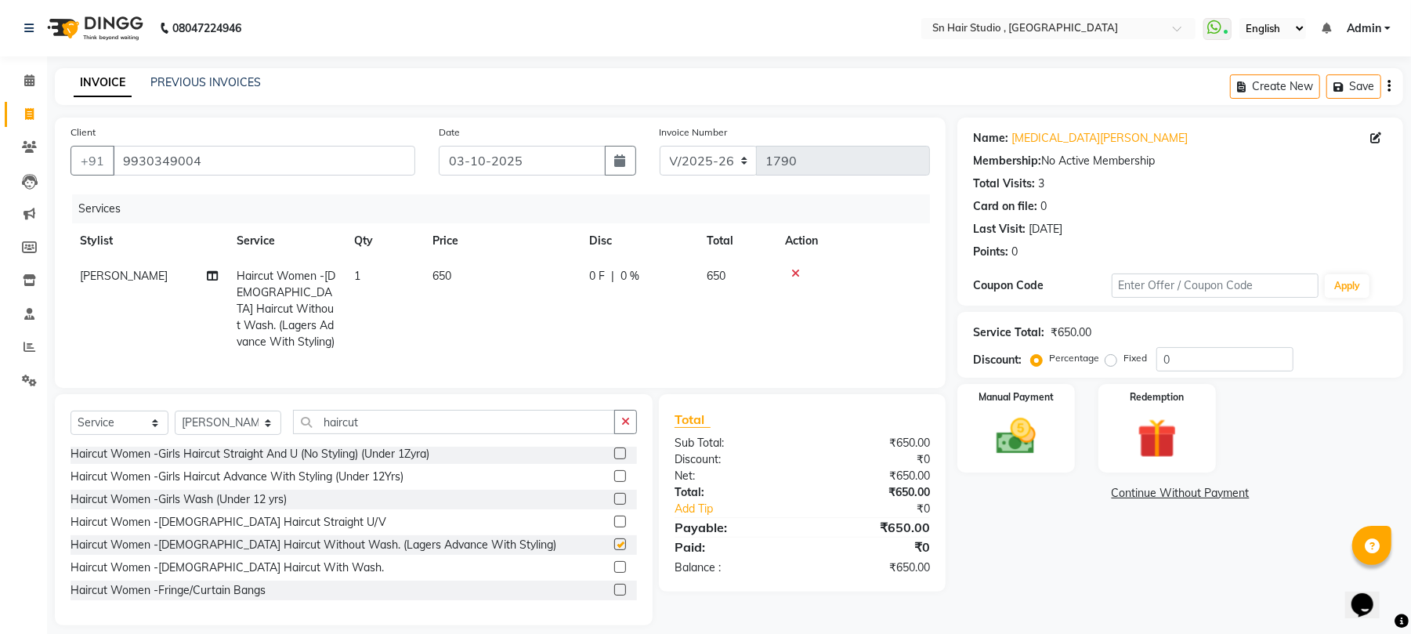
checkbox input "false"
click at [1026, 393] on label "Manual Payment" at bounding box center [1016, 396] width 78 height 15
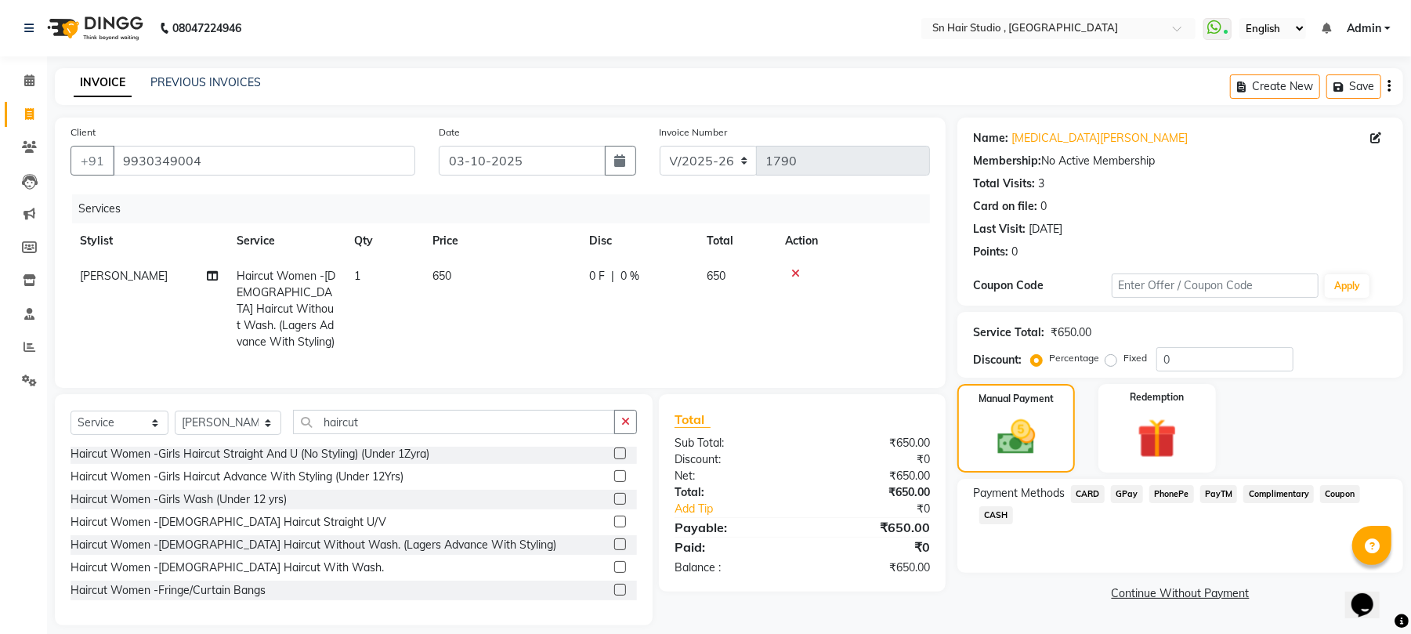
click at [1122, 497] on span "GPay" at bounding box center [1127, 494] width 32 height 18
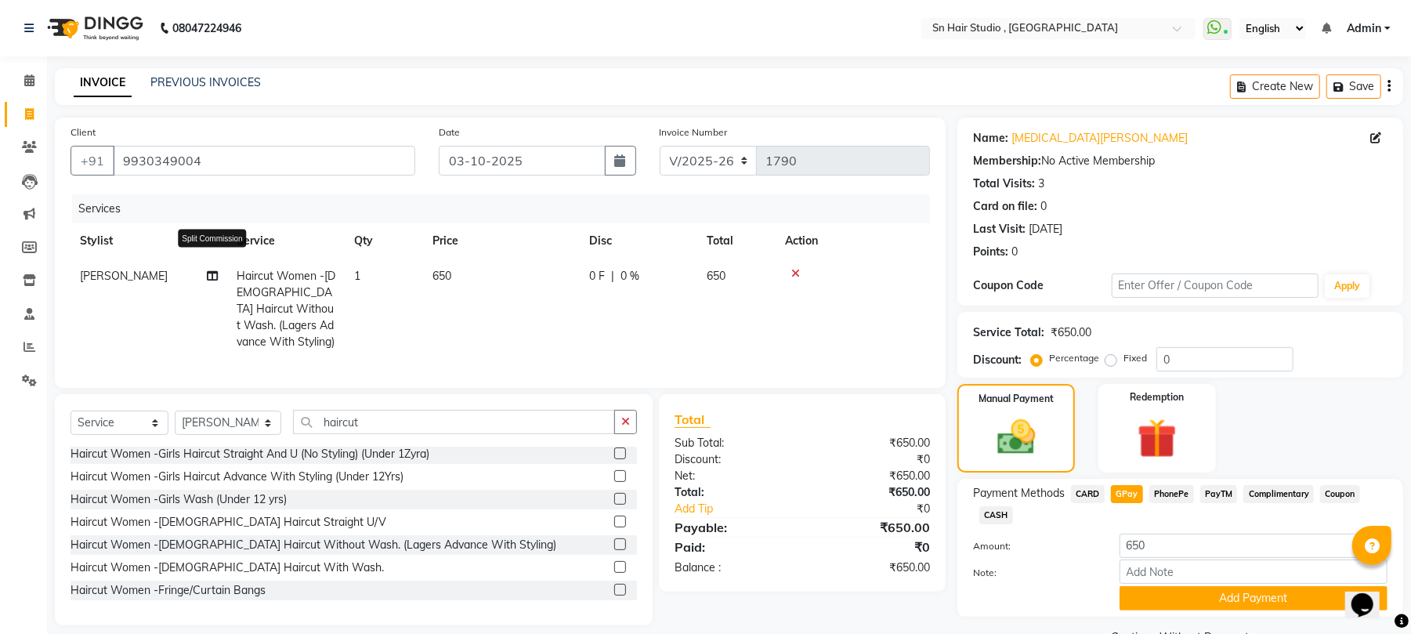
click at [211, 280] on icon at bounding box center [212, 275] width 11 height 11
select select "52394"
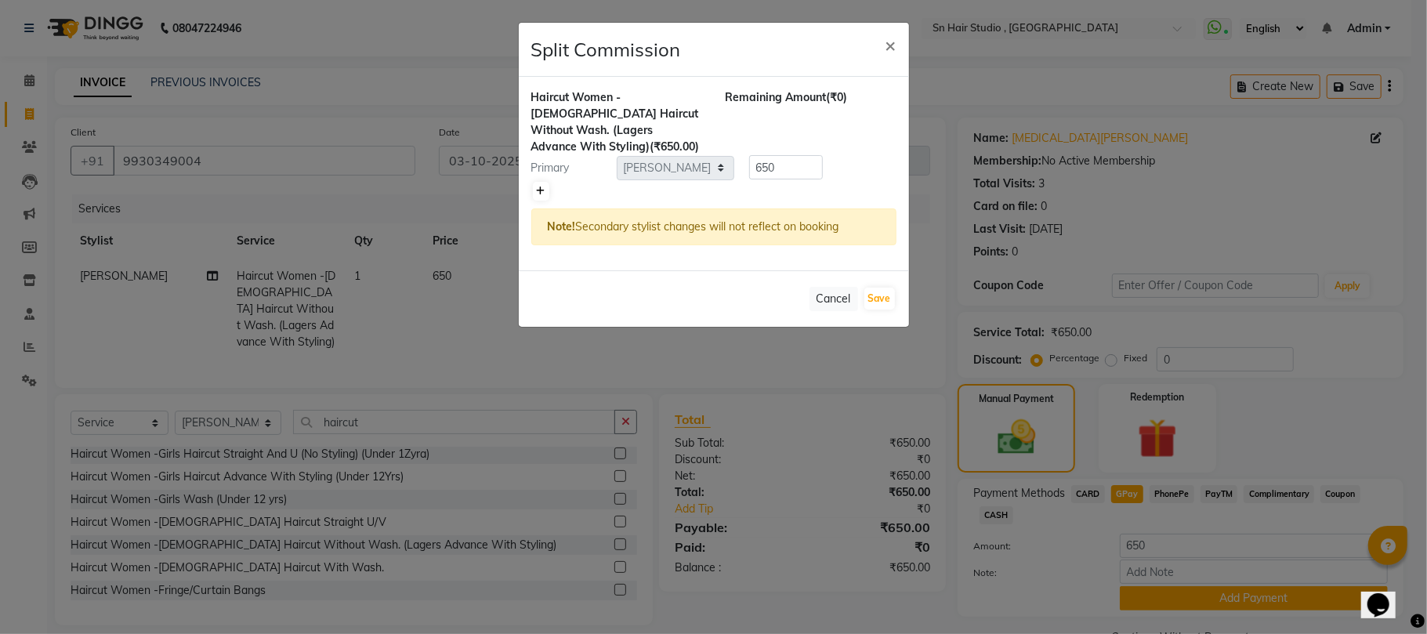
click at [534, 188] on link at bounding box center [541, 191] width 16 height 19
type input "325"
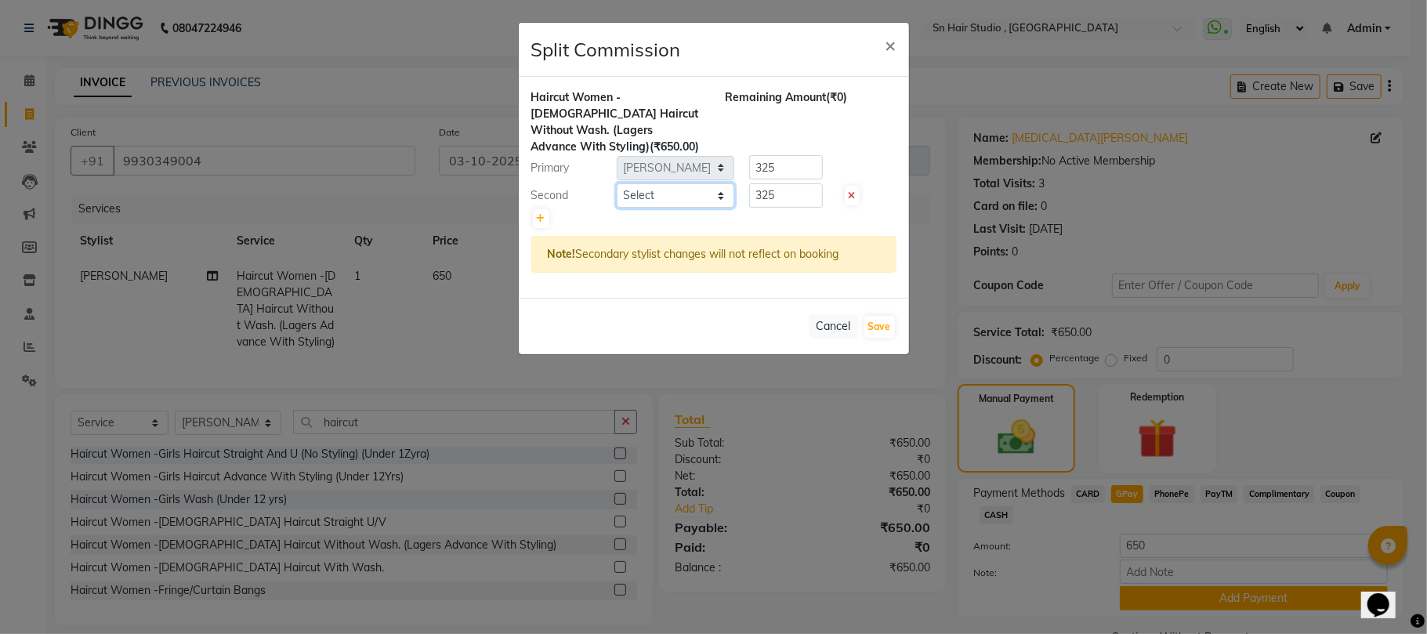
click at [663, 197] on select "Select [PERSON_NAME] [PERSON_NAME] [PERSON_NAME] hair [PERSON_NAME]" at bounding box center [676, 195] width 118 height 24
select select "58014"
click at [617, 184] on select "Select [PERSON_NAME] [PERSON_NAME] [PERSON_NAME] hair [PERSON_NAME]" at bounding box center [676, 195] width 118 height 24
click at [797, 199] on input "325" at bounding box center [786, 195] width 74 height 24
type input "3"
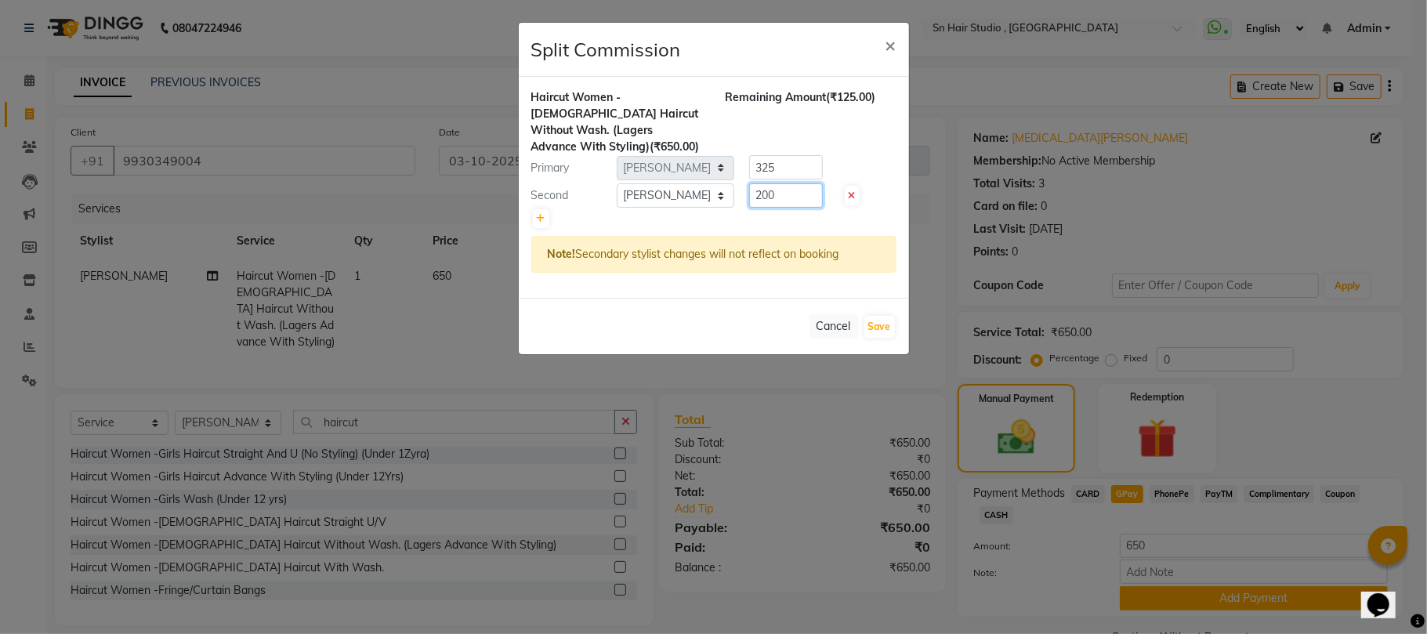
type input "200"
click at [802, 176] on input "325" at bounding box center [786, 167] width 74 height 24
type input "3"
type input "450"
click at [887, 331] on button "Save" at bounding box center [879, 327] width 31 height 22
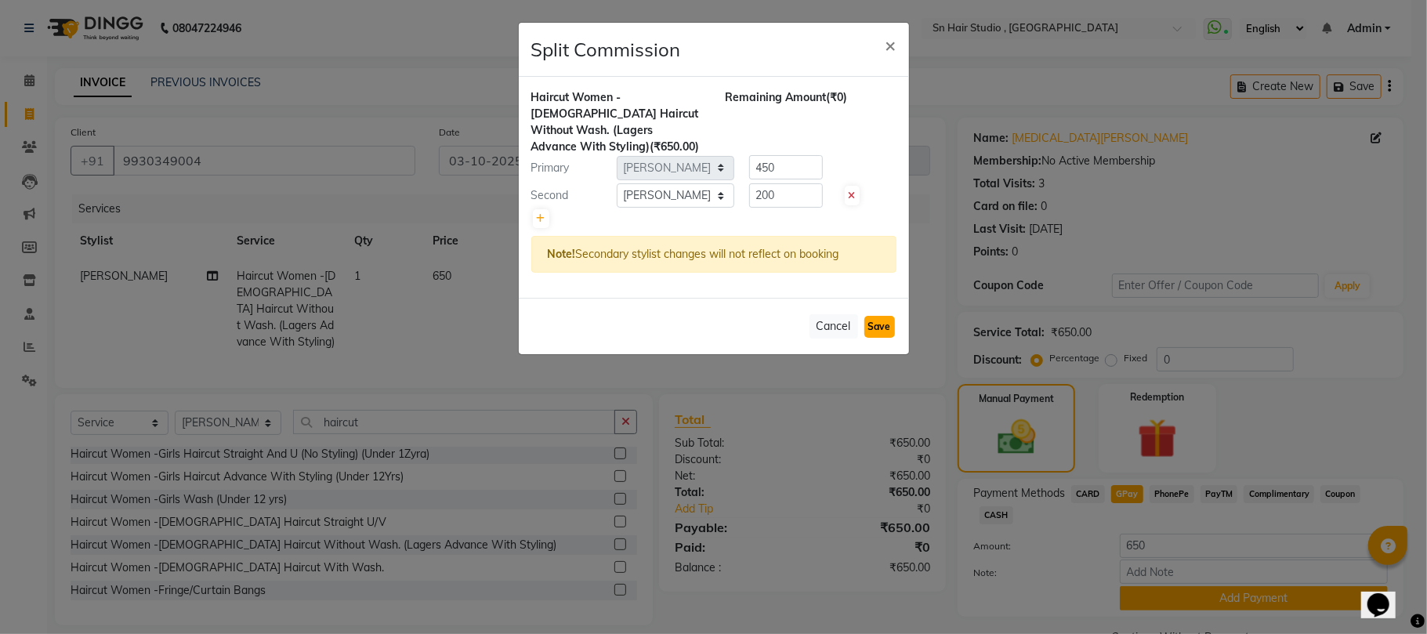
select select "Select"
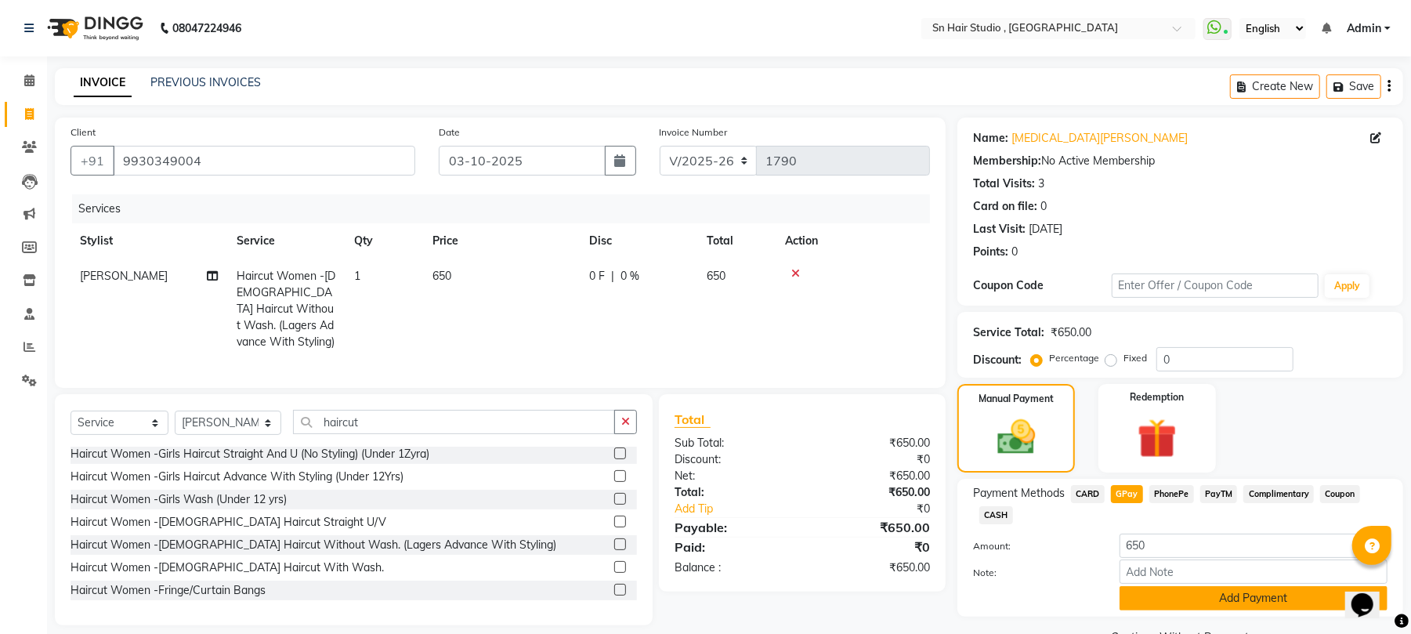
click at [1211, 603] on button "Add Payment" at bounding box center [1254, 598] width 268 height 24
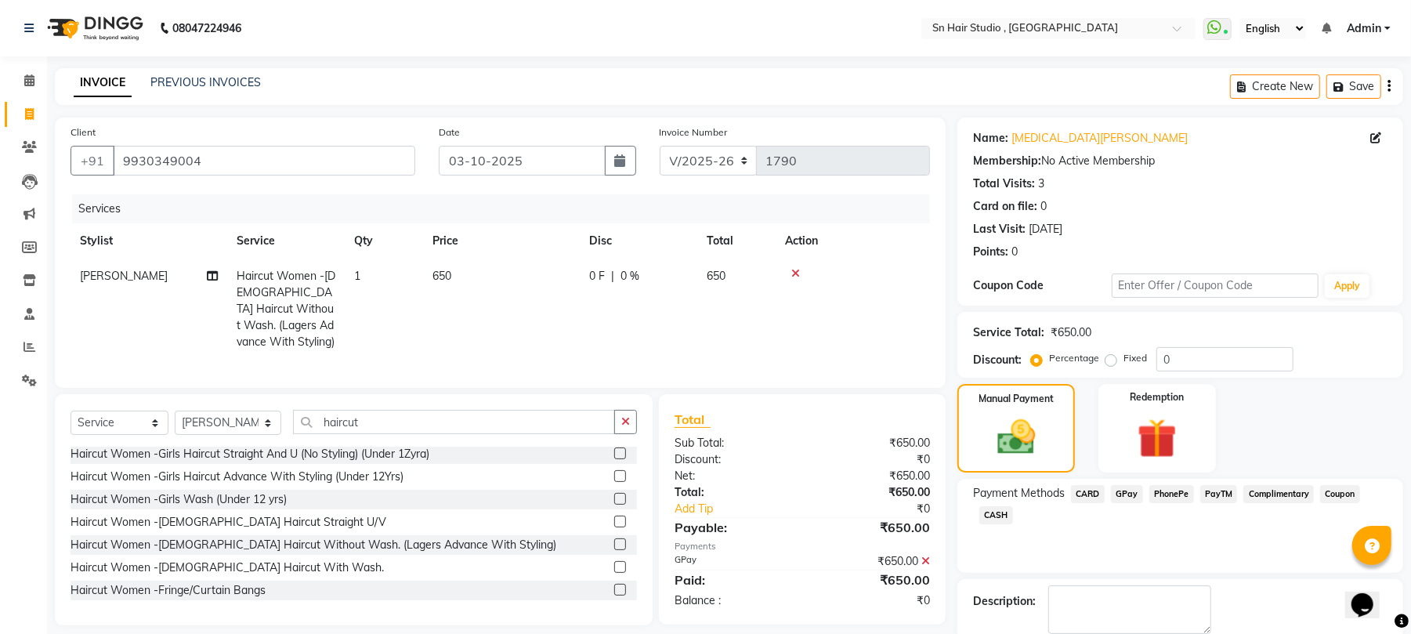
scroll to position [85, 0]
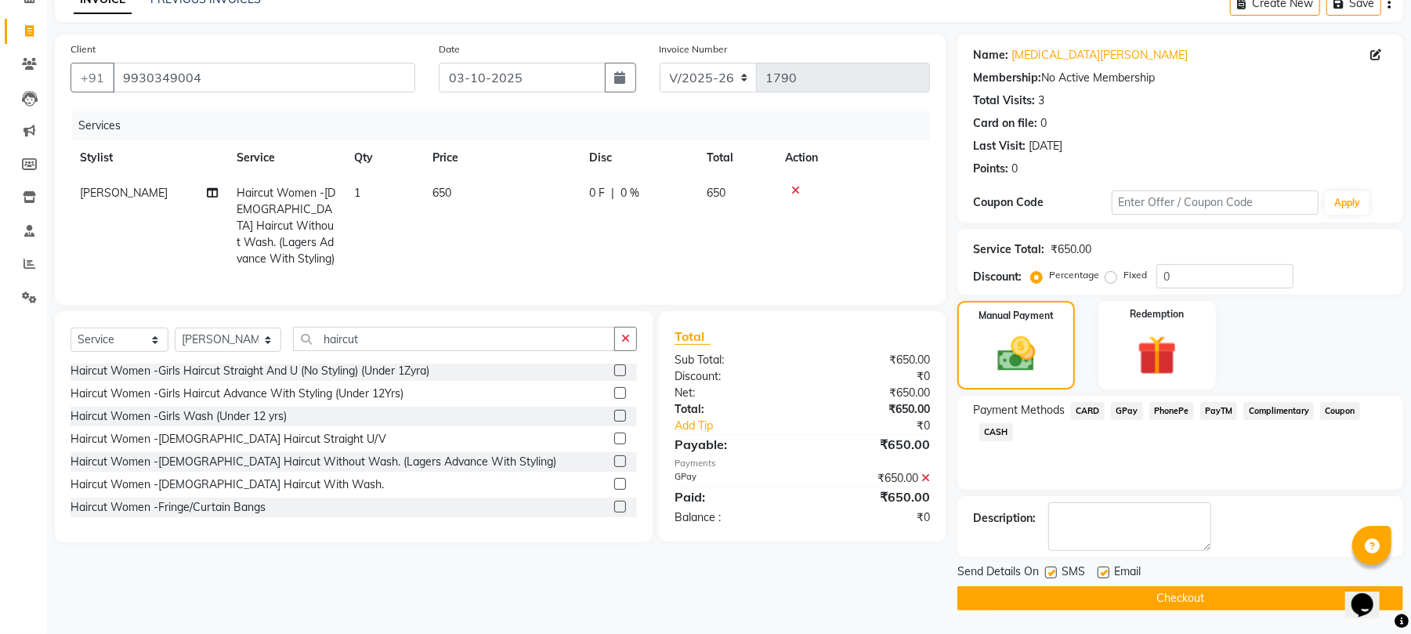
click at [1229, 586] on button "Checkout" at bounding box center [1180, 598] width 446 height 24
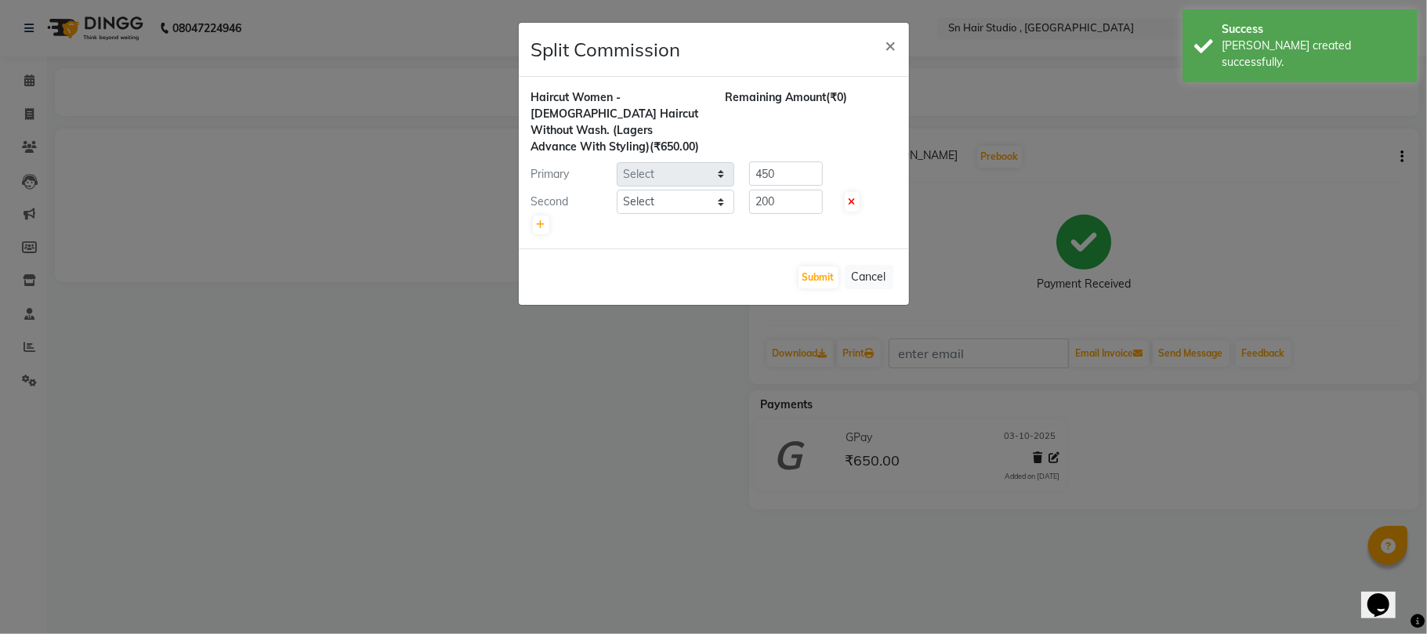
select select "52394"
select select "58014"
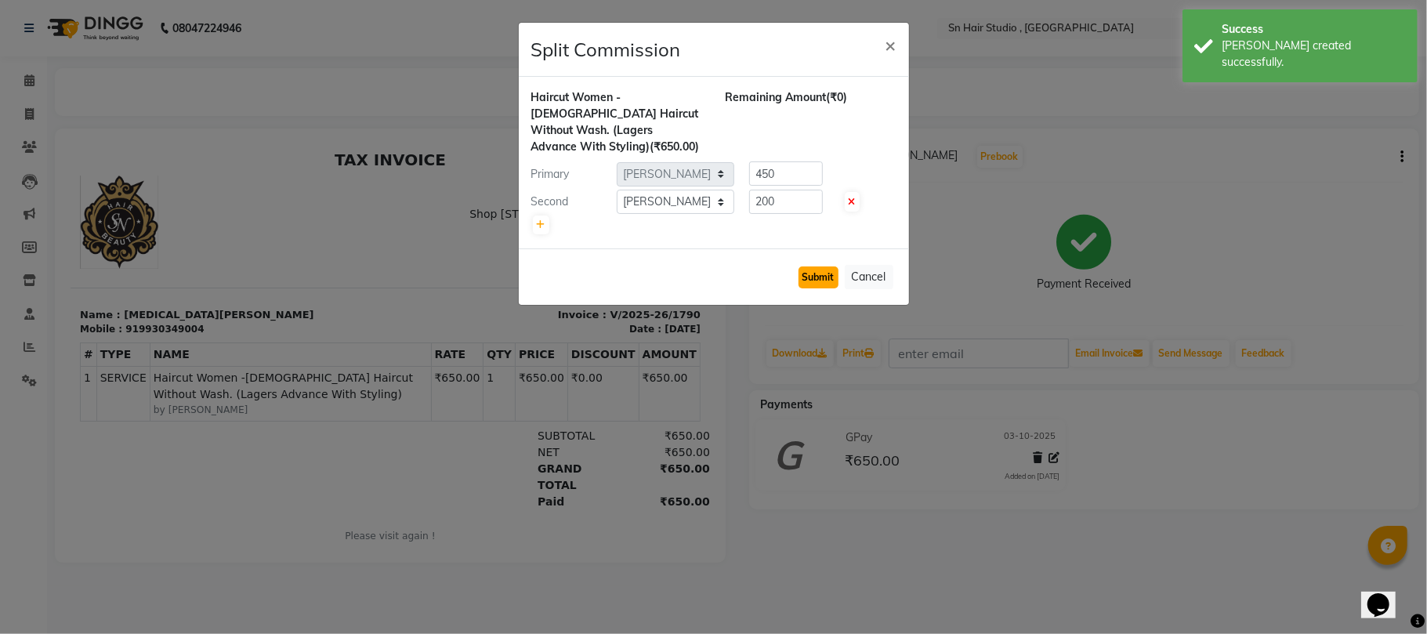
click at [825, 273] on button "Submit" at bounding box center [818, 277] width 40 height 22
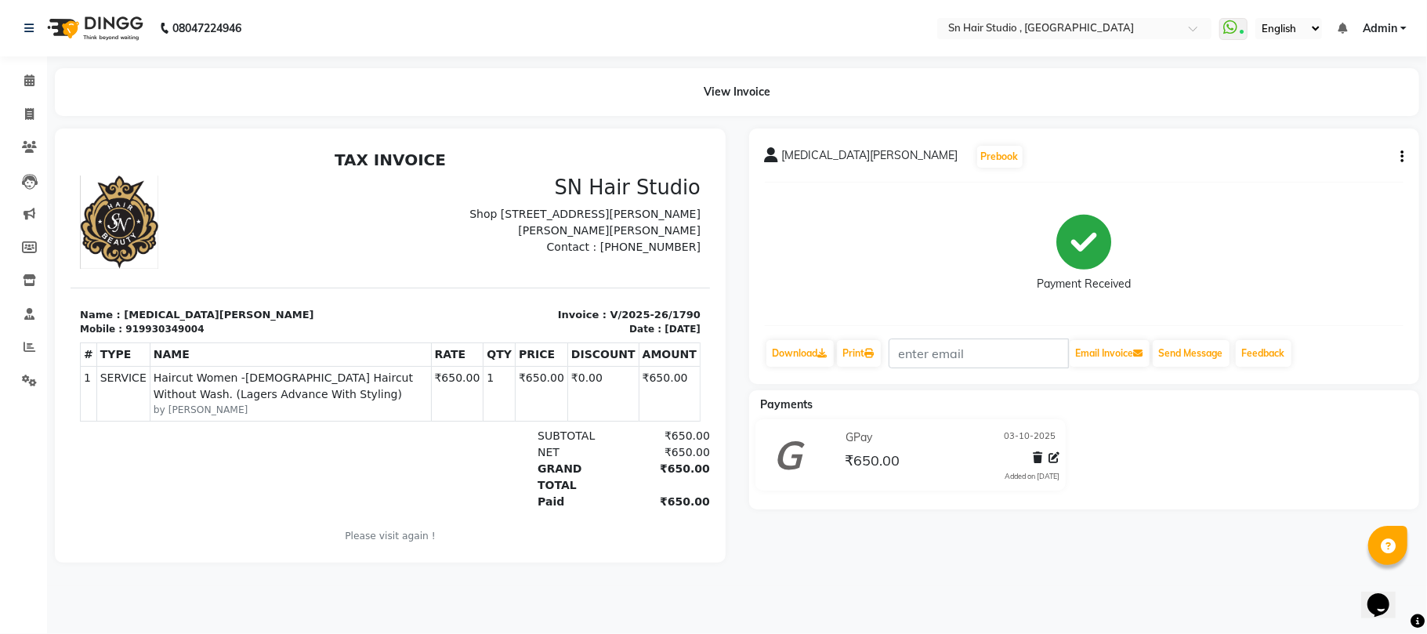
drag, startPoint x: 142, startPoint y: 621, endPoint x: 124, endPoint y: 597, distance: 30.2
click at [124, 597] on div "08047224946 Select Location × Sn Hair Studio , Matunga WhatsApp Status ✕ Status…" at bounding box center [713, 317] width 1427 height 634
click at [124, 586] on main "View Invoice [MEDICAL_DATA][PERSON_NAME] Prebook Payment Received Download Prin…" at bounding box center [737, 327] width 1380 height 518
click at [124, 600] on div "08047224946 Select Location × Sn Hair Studio , Matunga WhatsApp Status ✕ Status…" at bounding box center [713, 317] width 1427 height 634
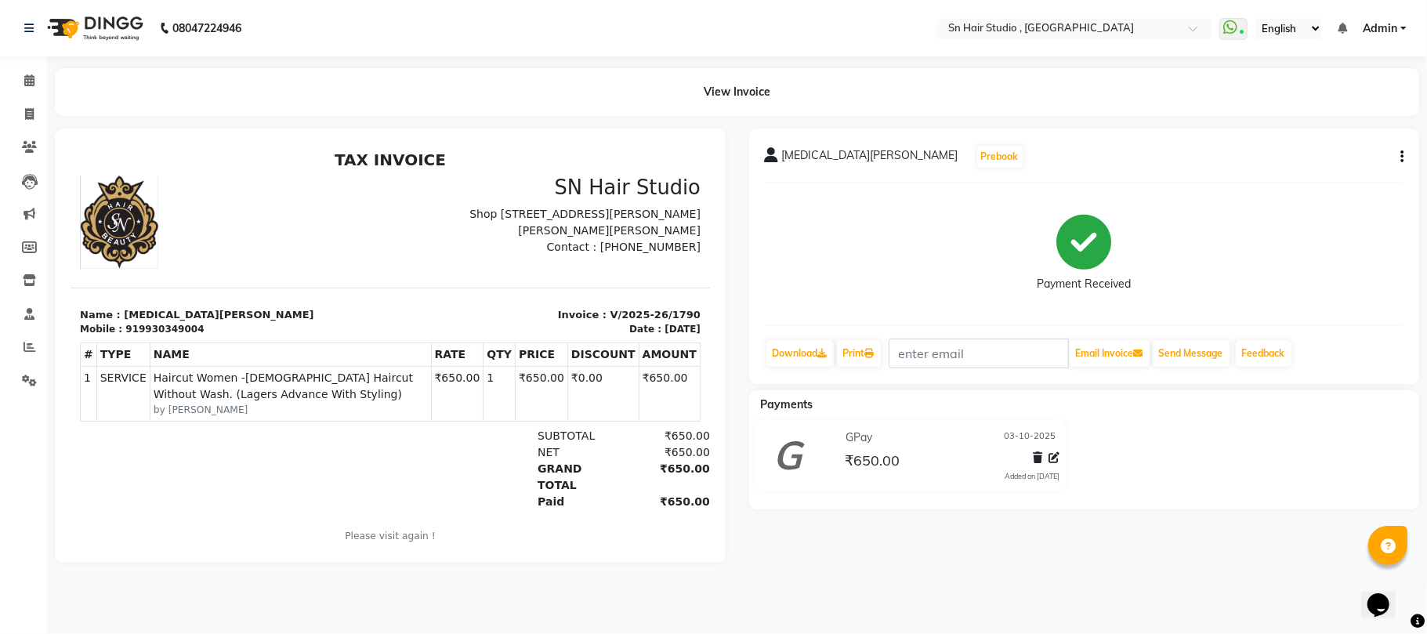
click at [124, 586] on main "View Invoice [MEDICAL_DATA][PERSON_NAME] Prebook Payment Received Download Prin…" at bounding box center [737, 327] width 1380 height 518
drag, startPoint x: 124, startPoint y: 600, endPoint x: 78, endPoint y: 548, distance: 68.8
click at [78, 548] on main "View Invoice [MEDICAL_DATA][PERSON_NAME] Prebook Payment Received Download Prin…" at bounding box center [737, 327] width 1380 height 518
click at [63, 533] on div at bounding box center [390, 346] width 671 height 434
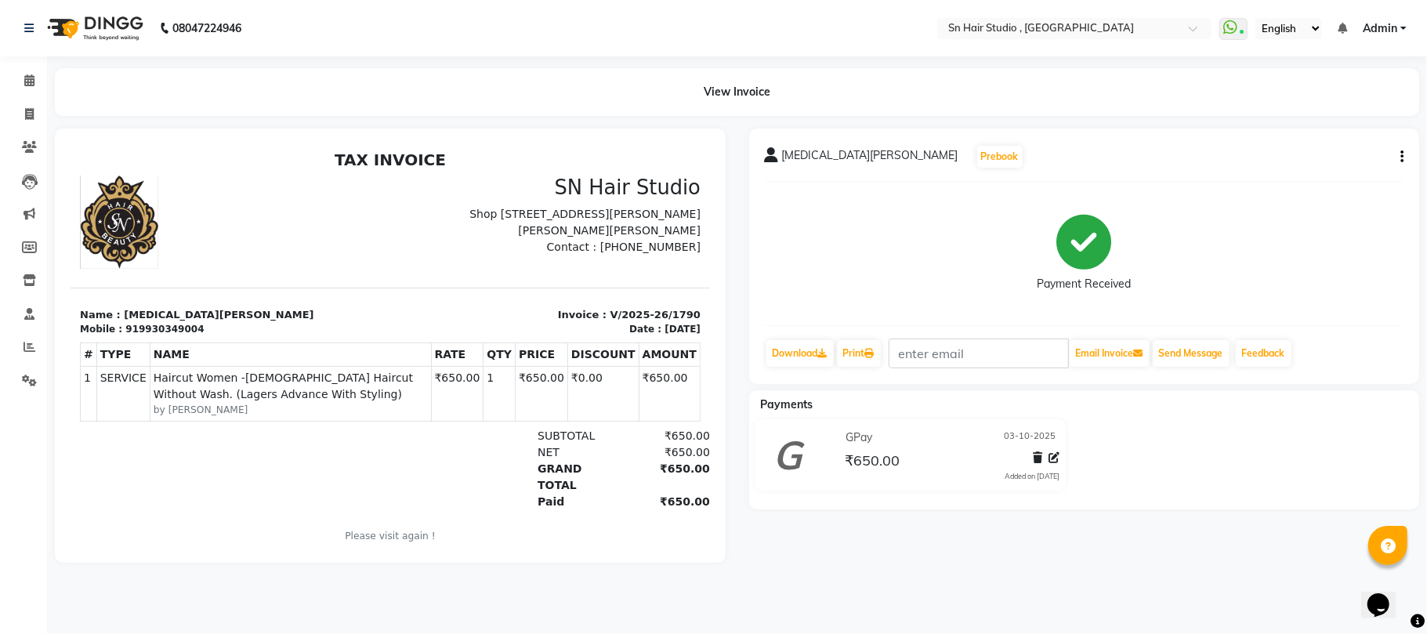
click at [904, 233] on div "Payment Received" at bounding box center [1084, 254] width 639 height 118
